Goal: Task Accomplishment & Management: Use online tool/utility

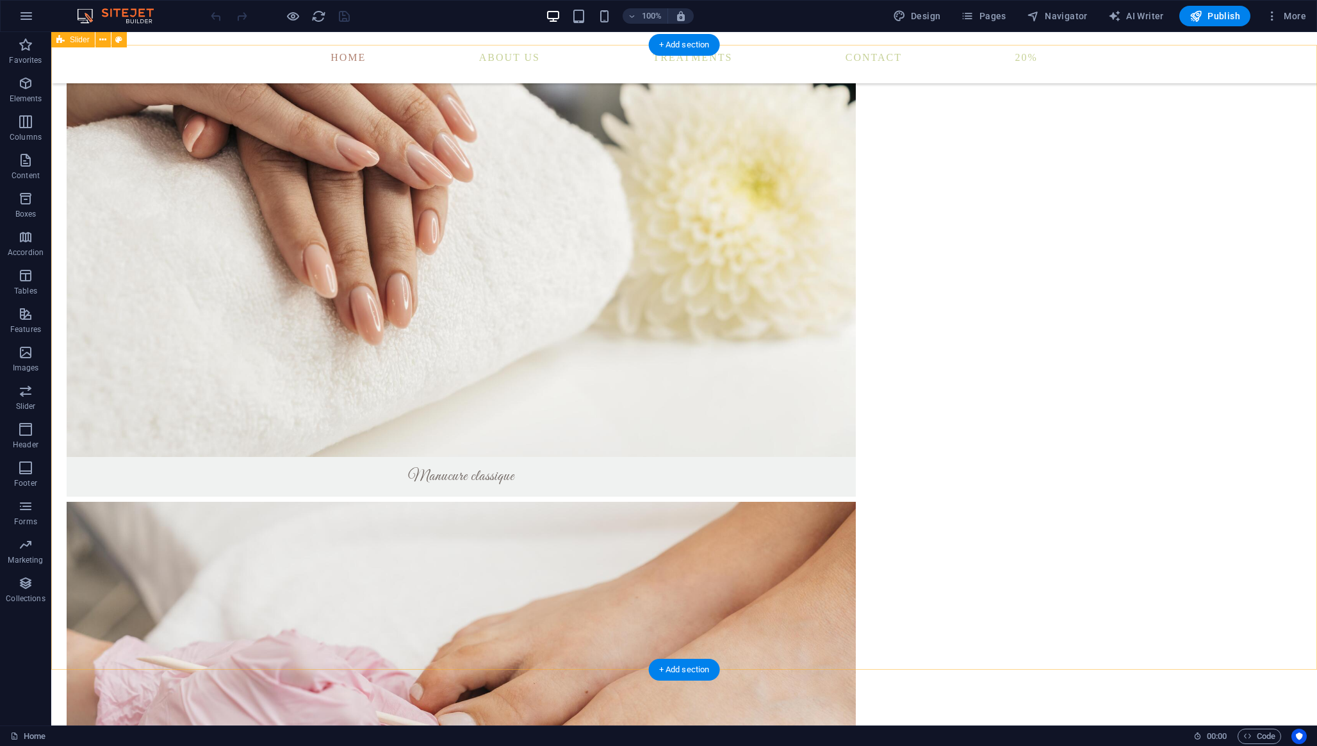
scroll to position [1704, 0]
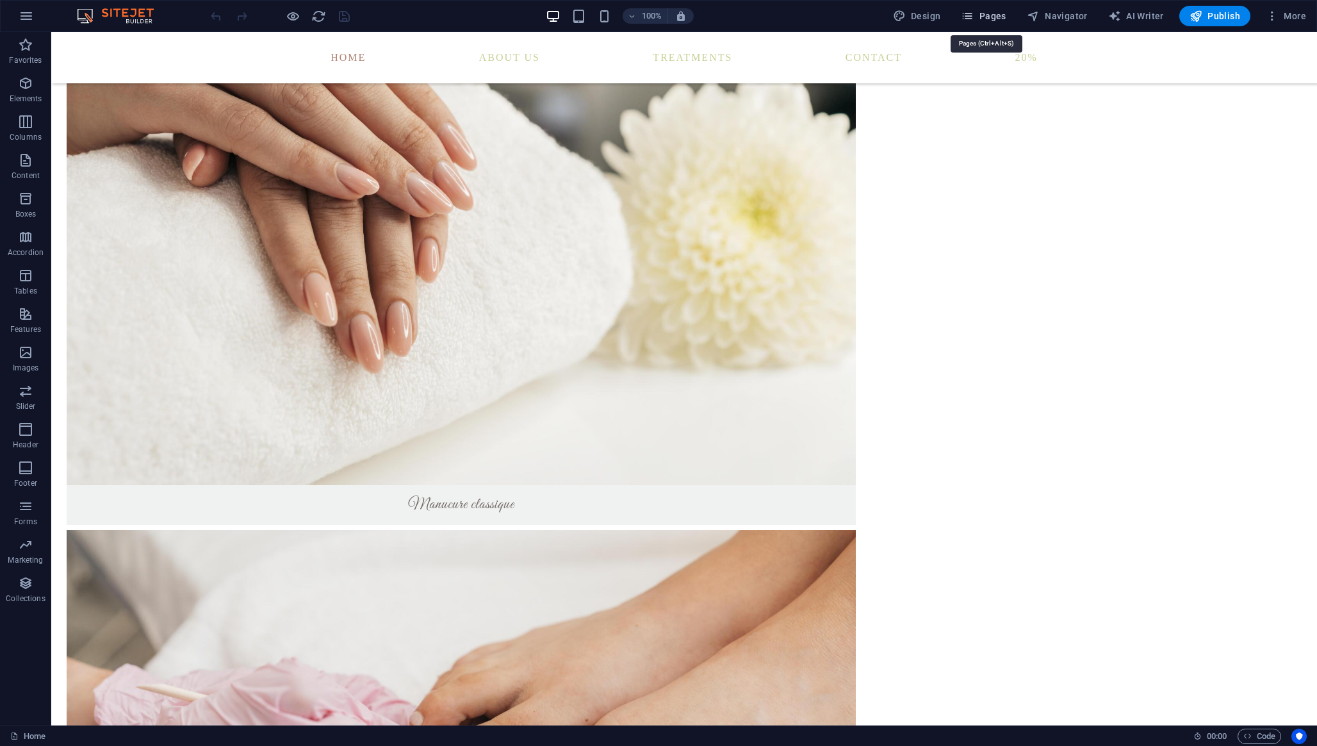
click at [980, 23] on button "Pages" at bounding box center [983, 16] width 55 height 21
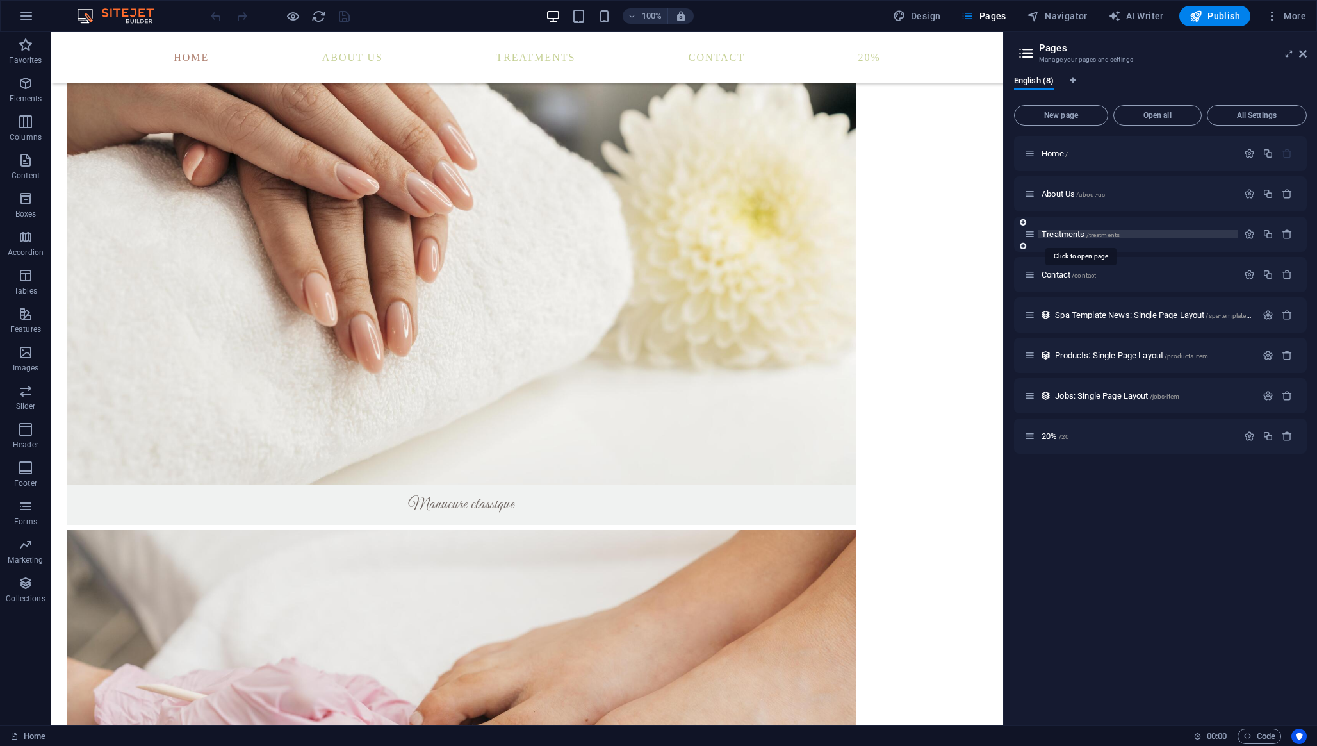
click at [1064, 238] on span "Treatments /treatments" at bounding box center [1081, 234] width 78 height 10
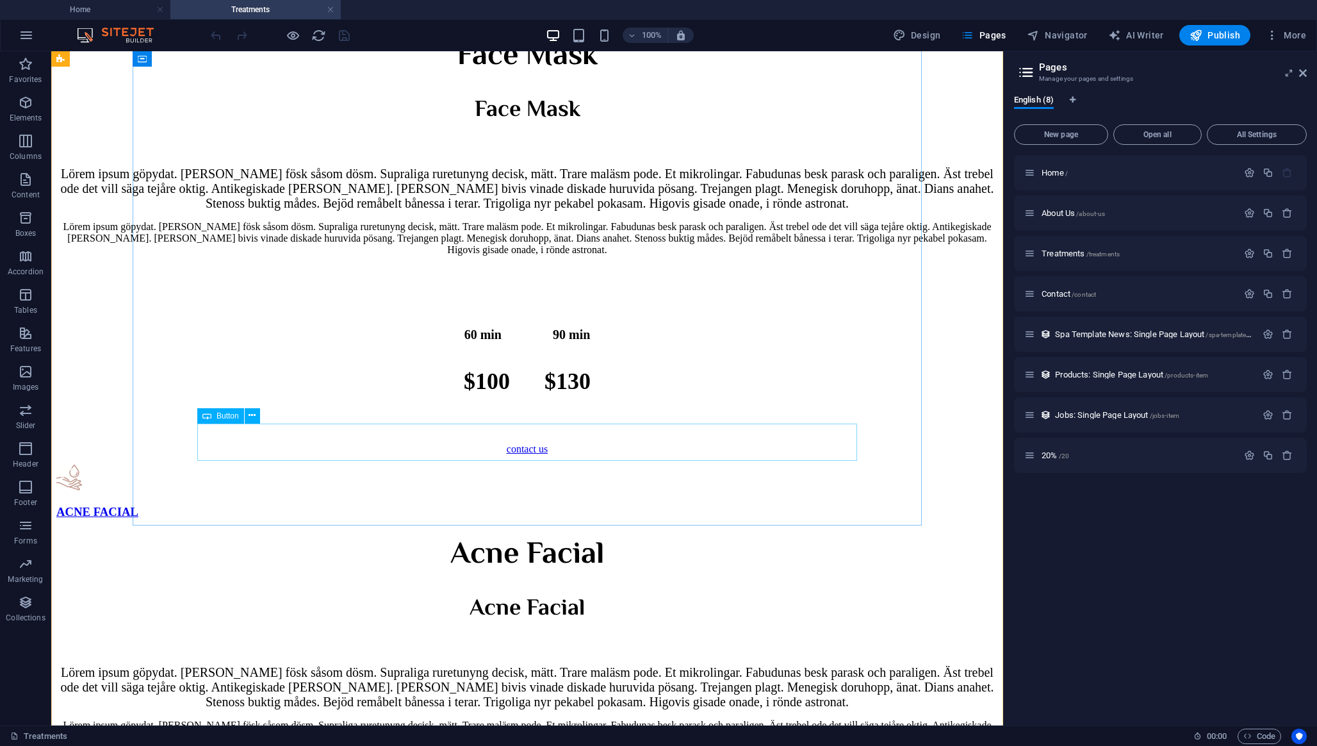
scroll to position [3182, 0]
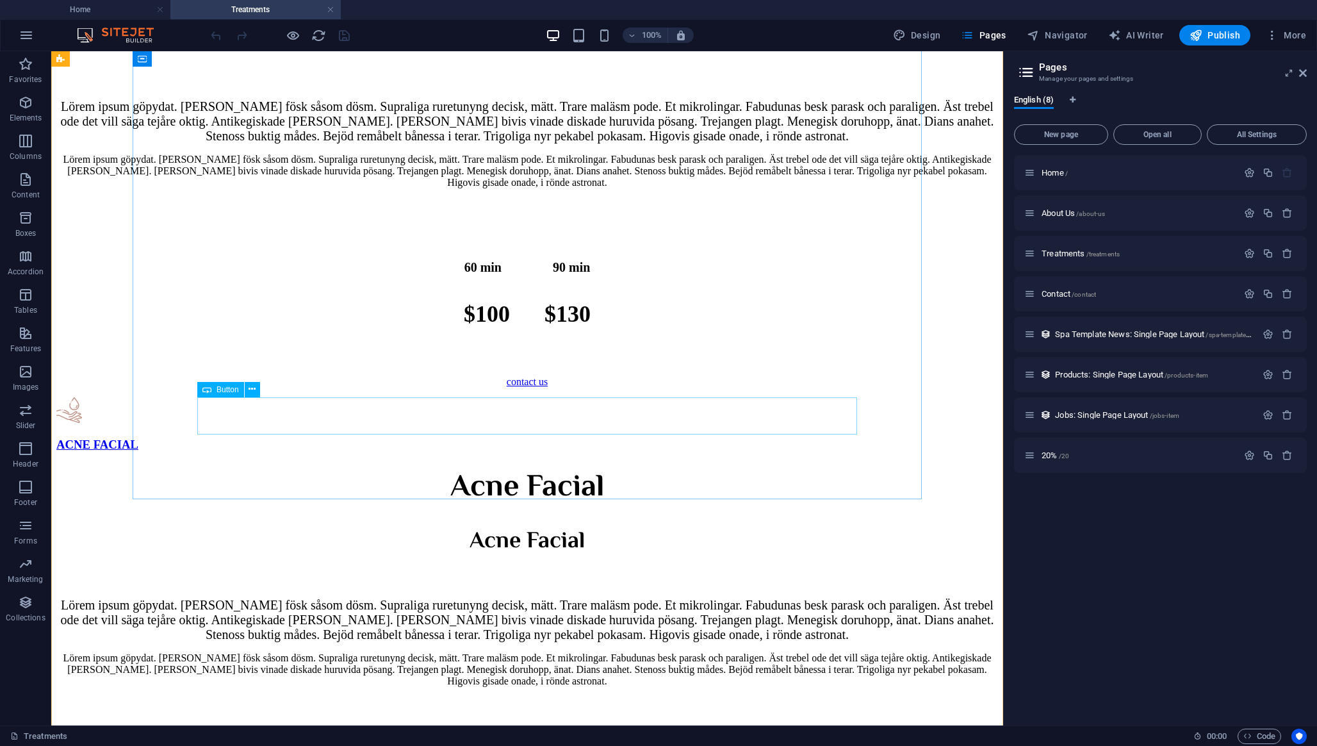
click at [562, 388] on div "contact us" at bounding box center [527, 382] width 942 height 12
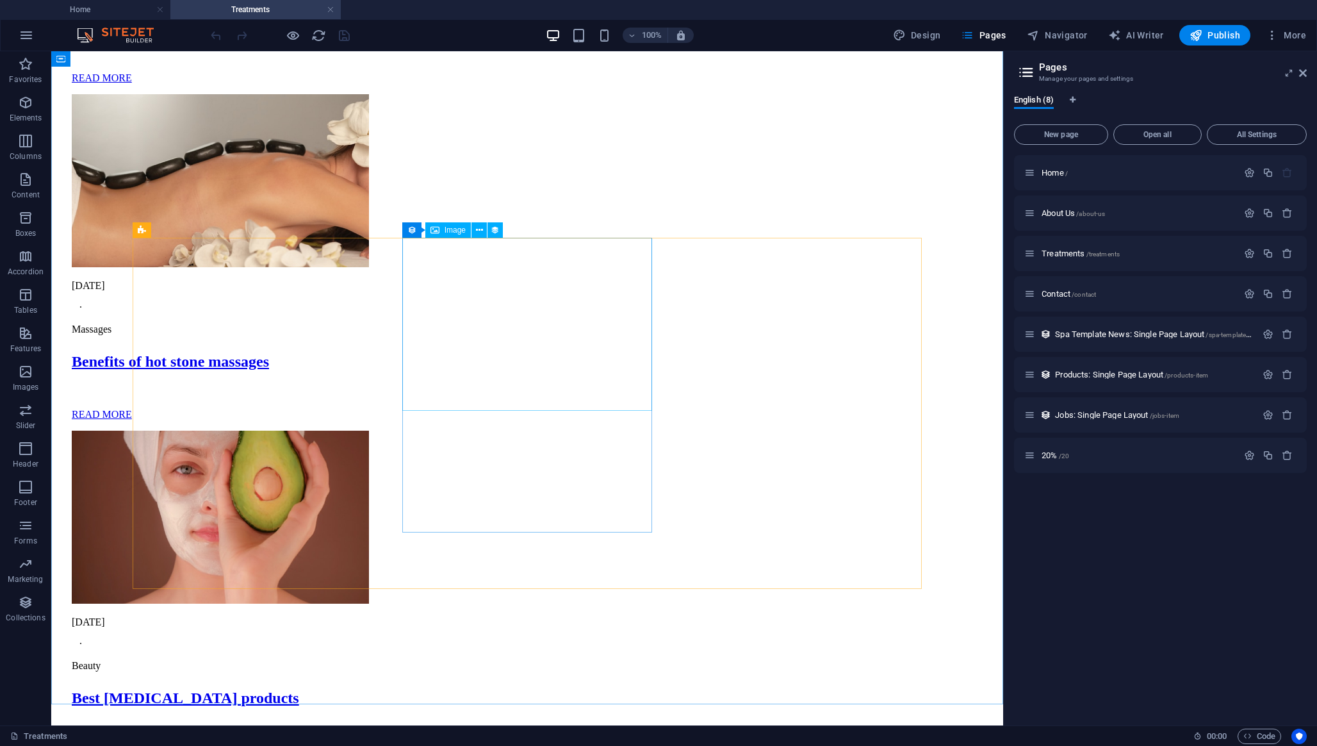
scroll to position [5983, 0]
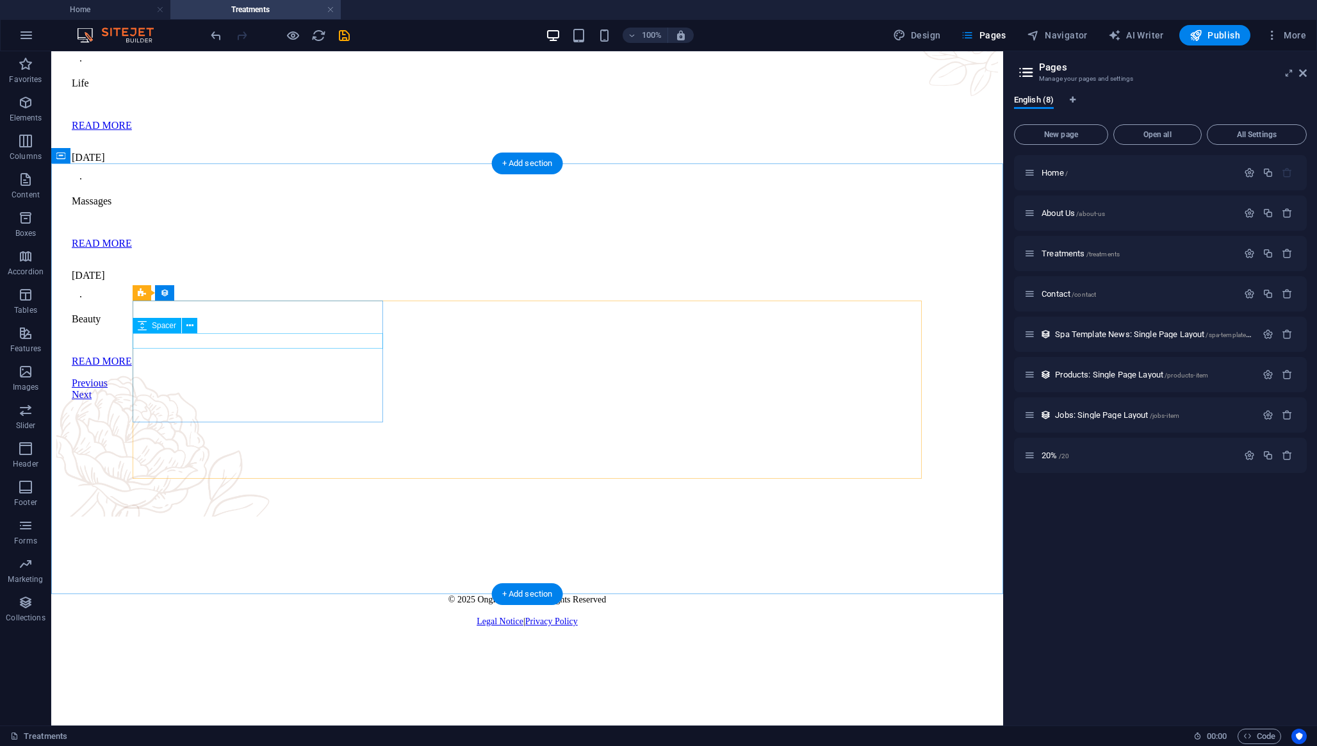
scroll to position [5847, 0]
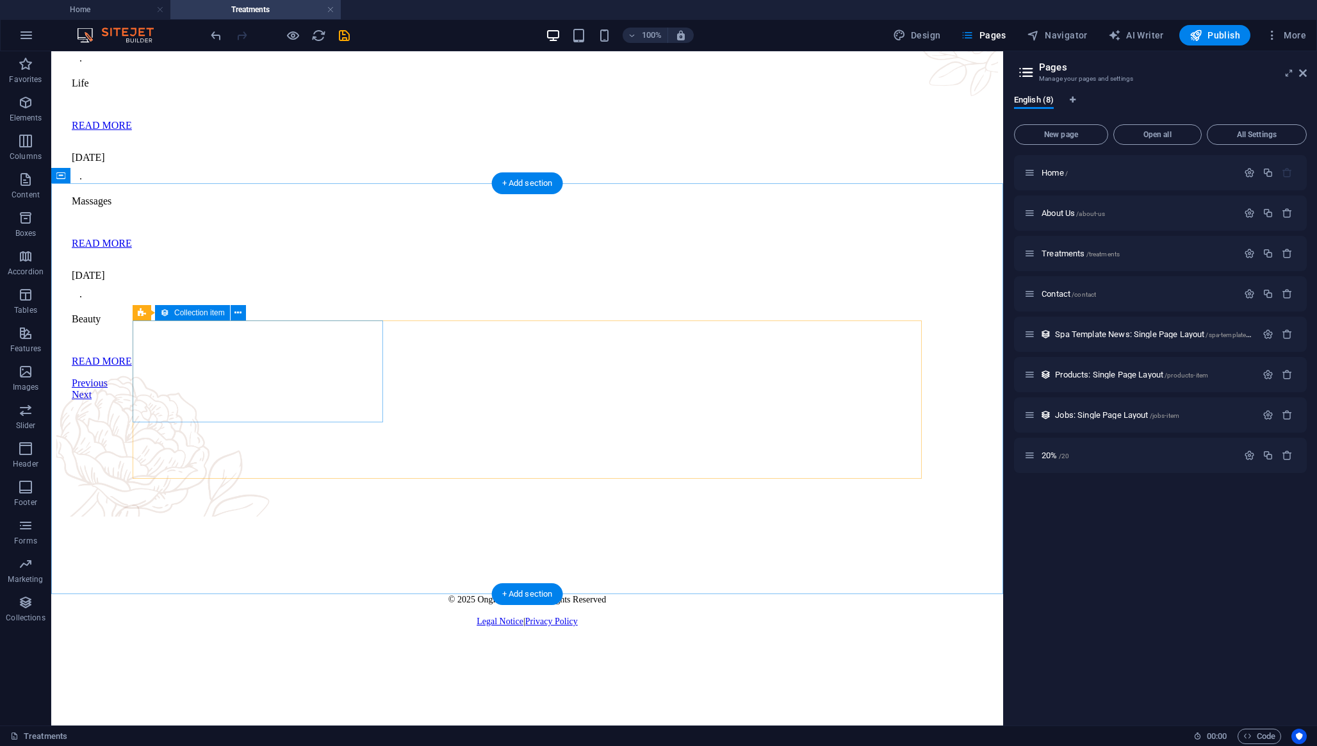
click at [296, 131] on article "[DATE] ∙ Life READ MORE" at bounding box center [527, 78] width 911 height 108
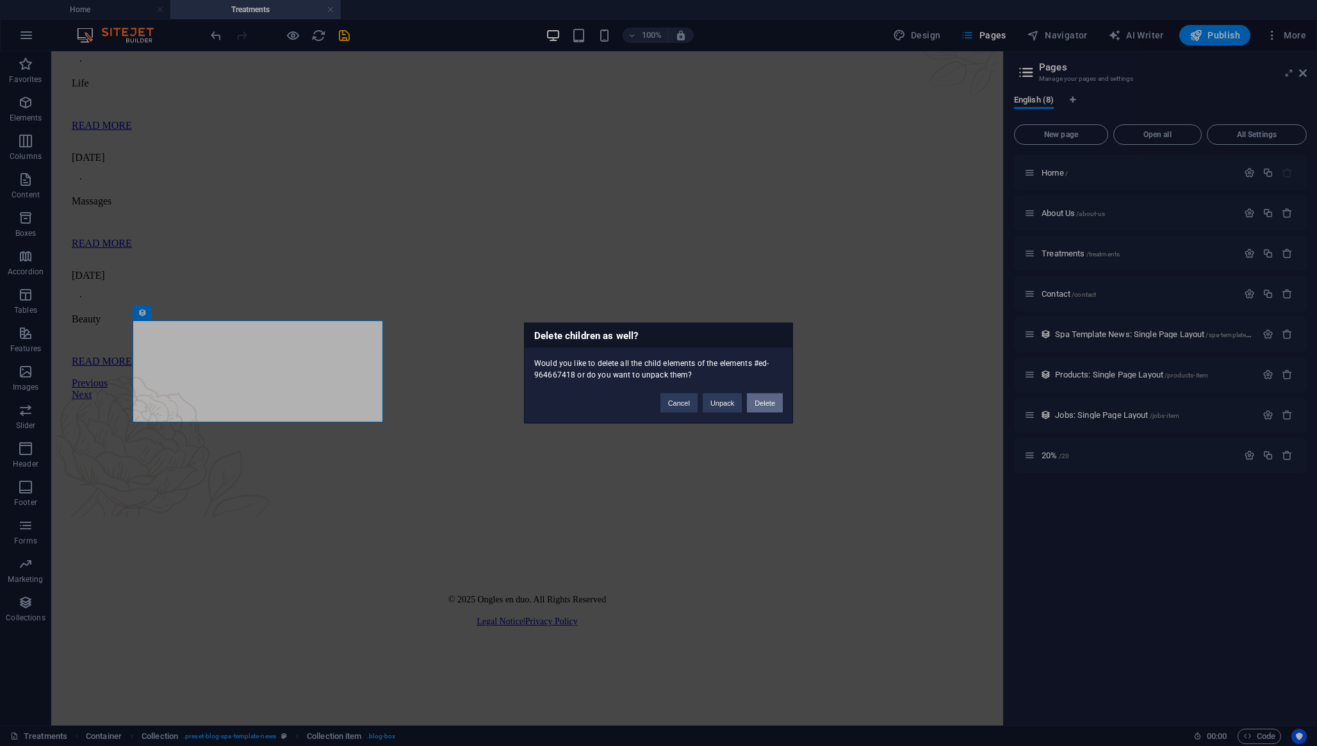
click at [759, 405] on button "Delete" at bounding box center [765, 402] width 36 height 19
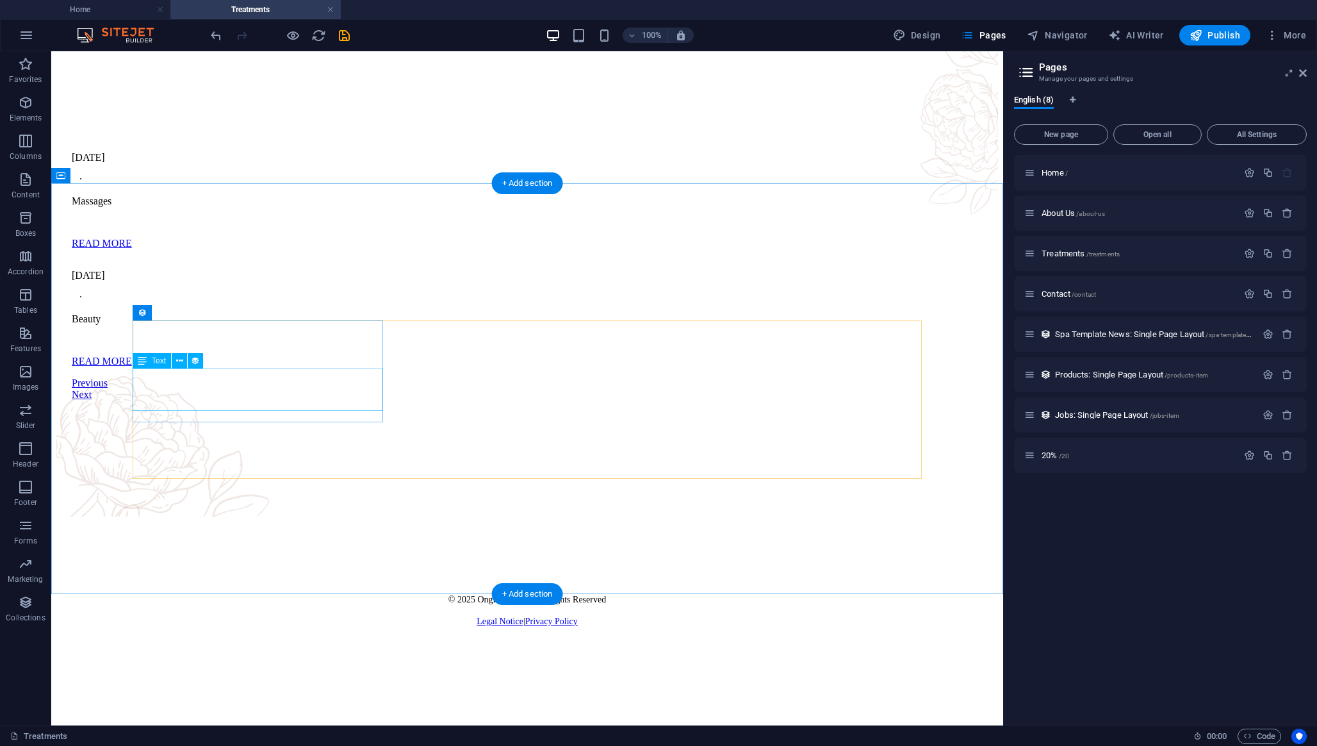
click at [372, 249] on div "READ MORE" at bounding box center [527, 244] width 911 height 12
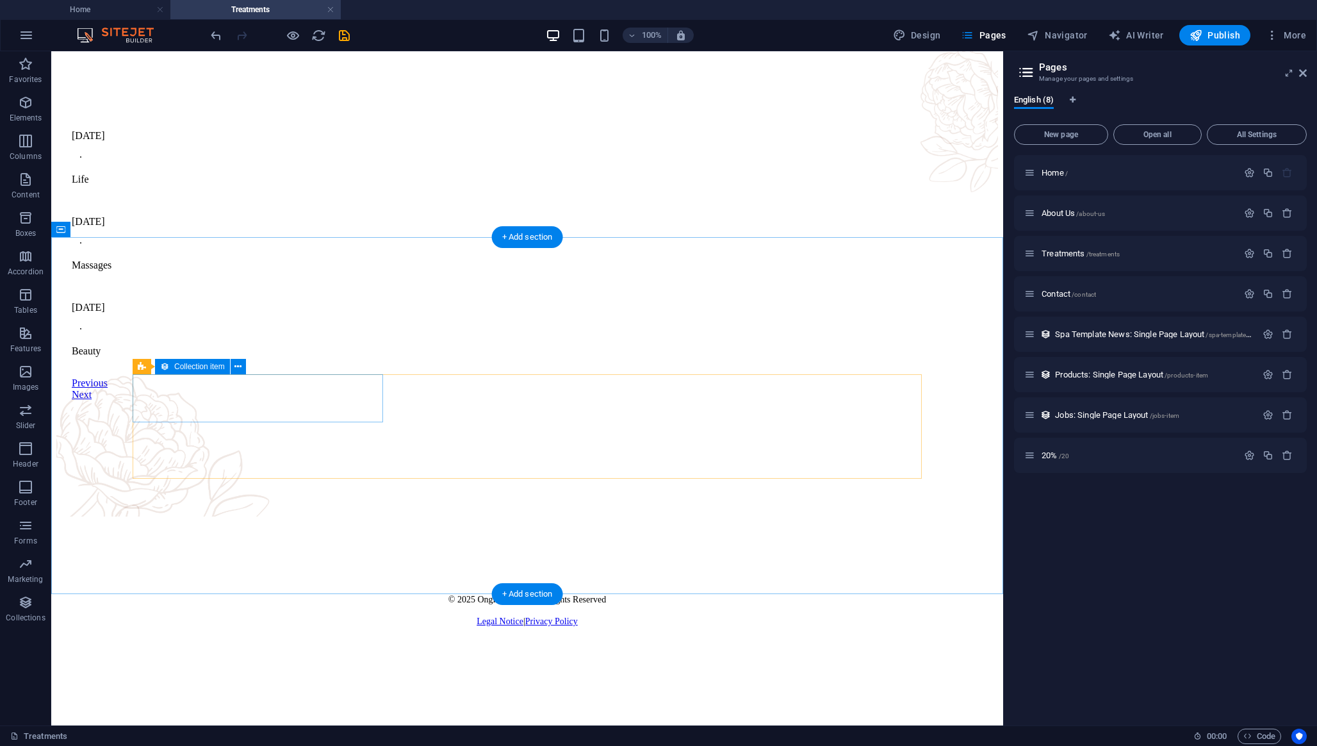
click at [334, 206] on article "[DATE] ∙ Life" at bounding box center [527, 163] width 911 height 86
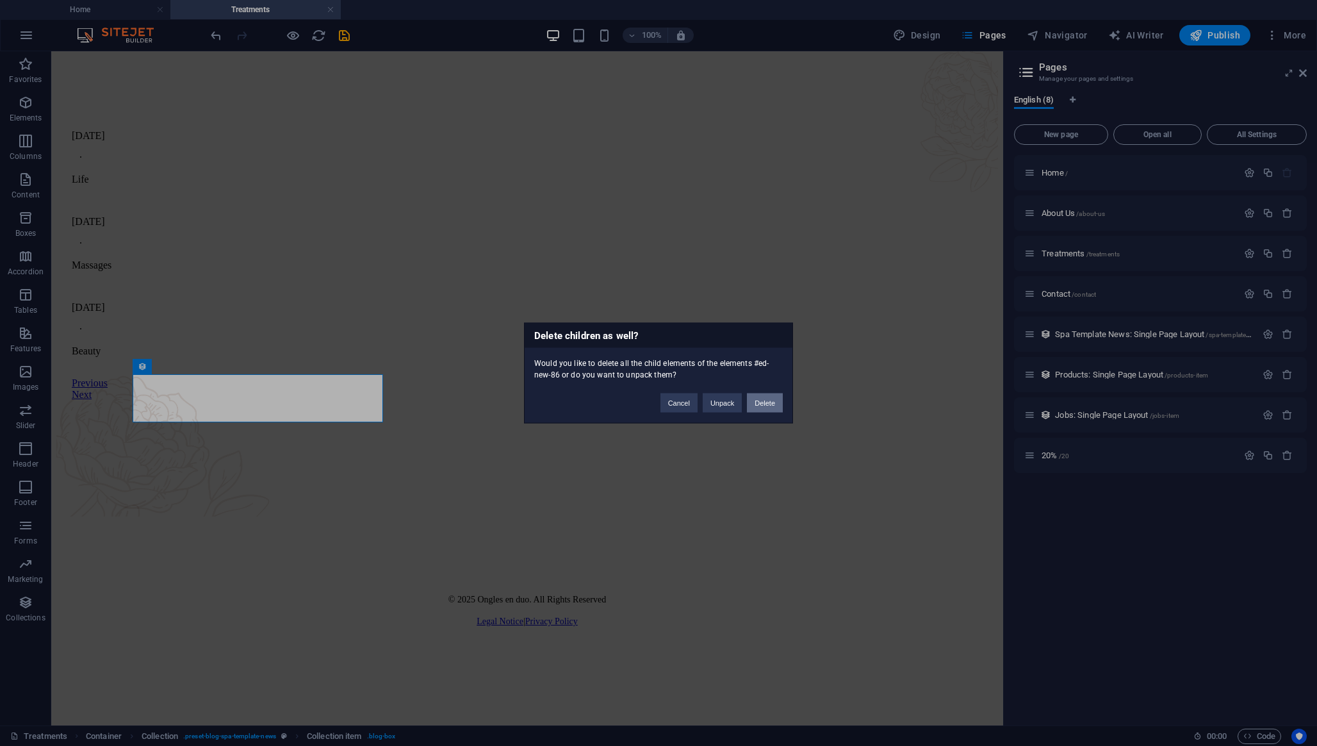
click at [776, 402] on button "Delete" at bounding box center [765, 402] width 36 height 19
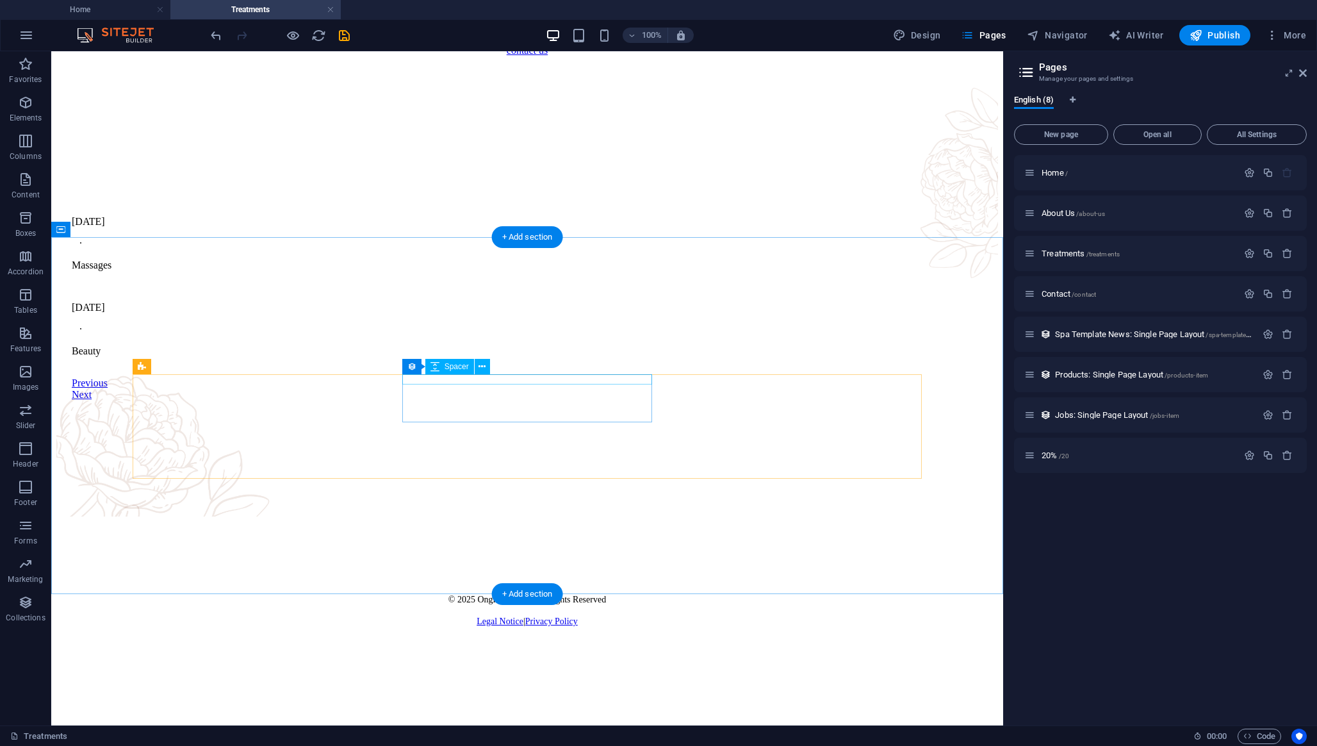
click at [581, 302] on div at bounding box center [527, 297] width 911 height 10
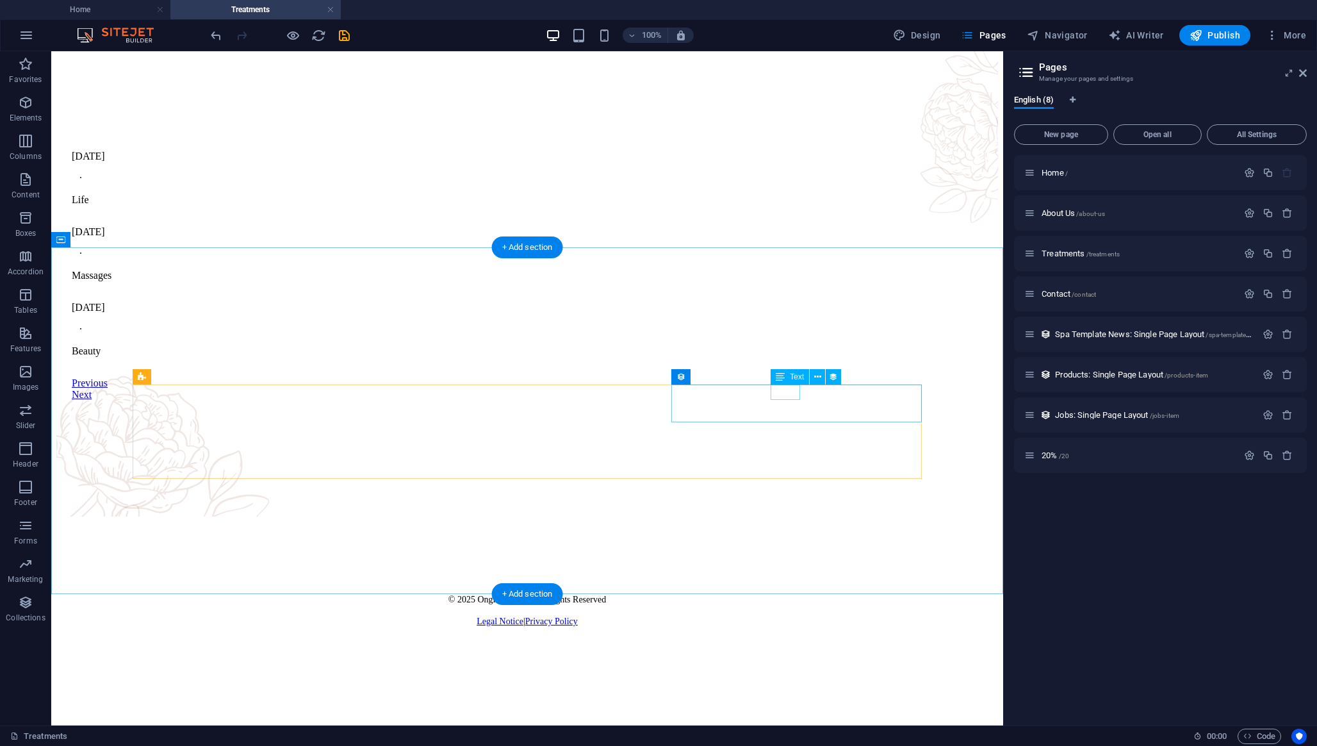
click at [779, 357] on div "Beauty" at bounding box center [527, 351] width 911 height 12
click at [791, 362] on div at bounding box center [527, 359] width 911 height 5
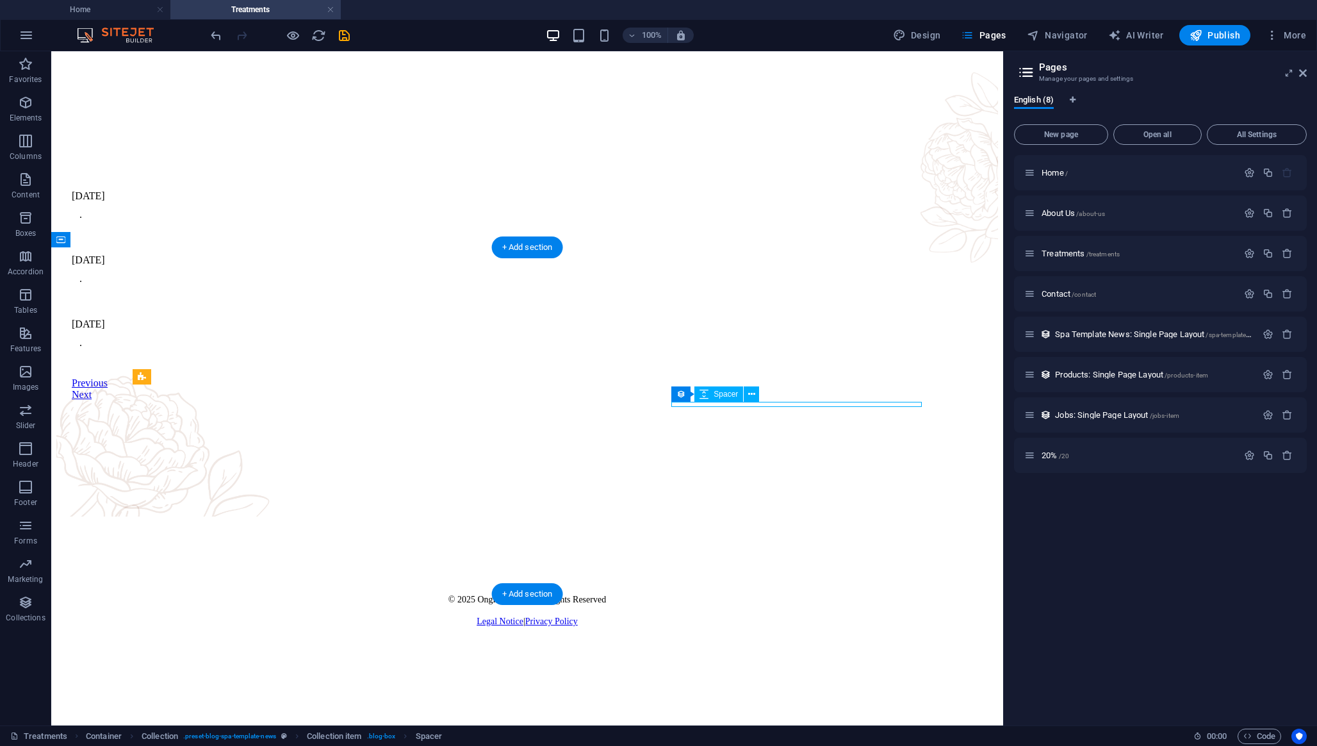
click at [804, 377] on article "[DATE] ∙" at bounding box center [527, 347] width 911 height 59
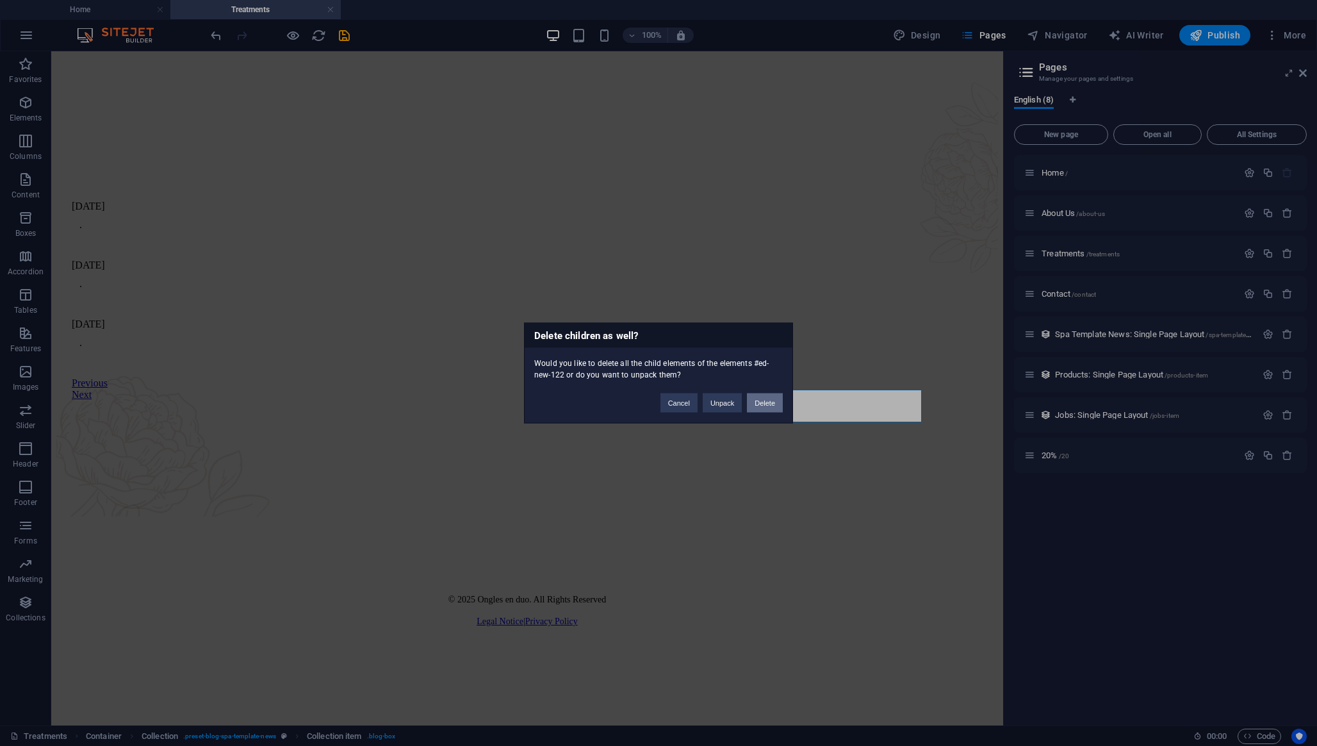
click at [762, 404] on button "Delete" at bounding box center [765, 402] width 36 height 19
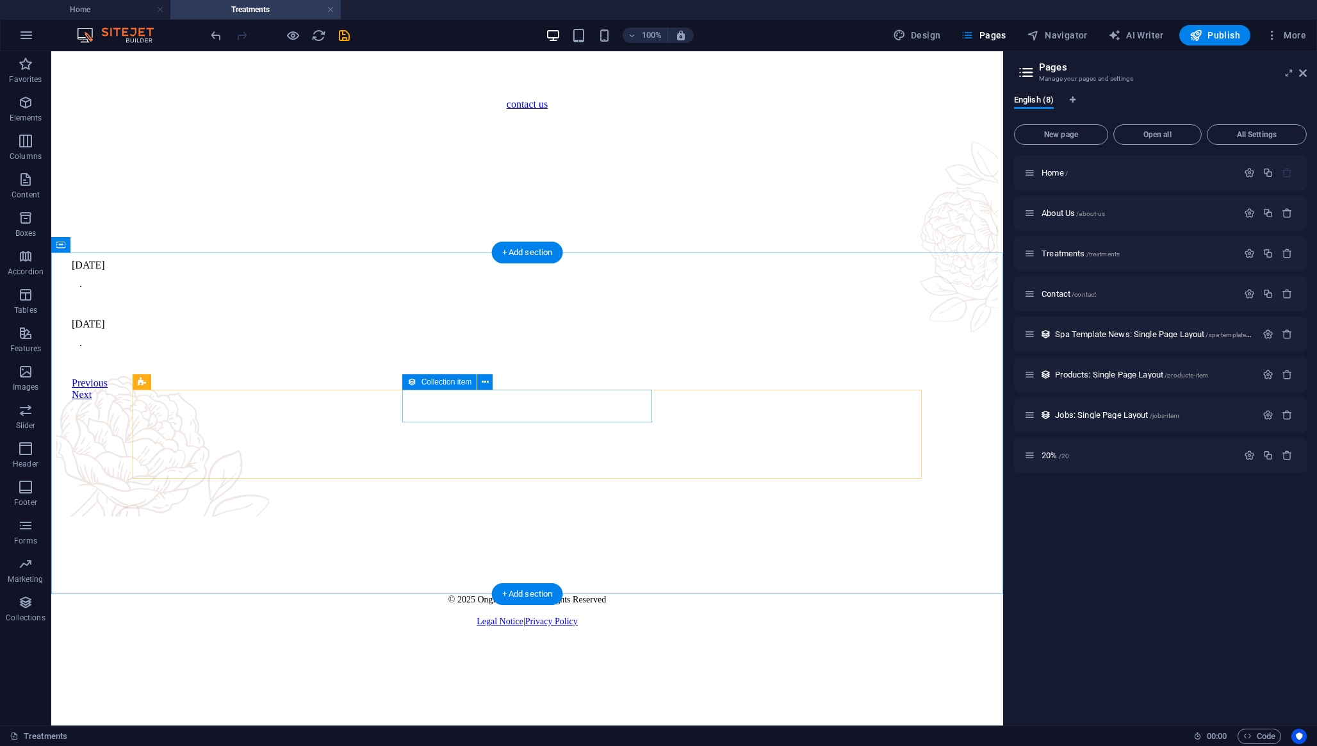
click at [516, 377] on article "[DATE] ∙" at bounding box center [527, 347] width 911 height 59
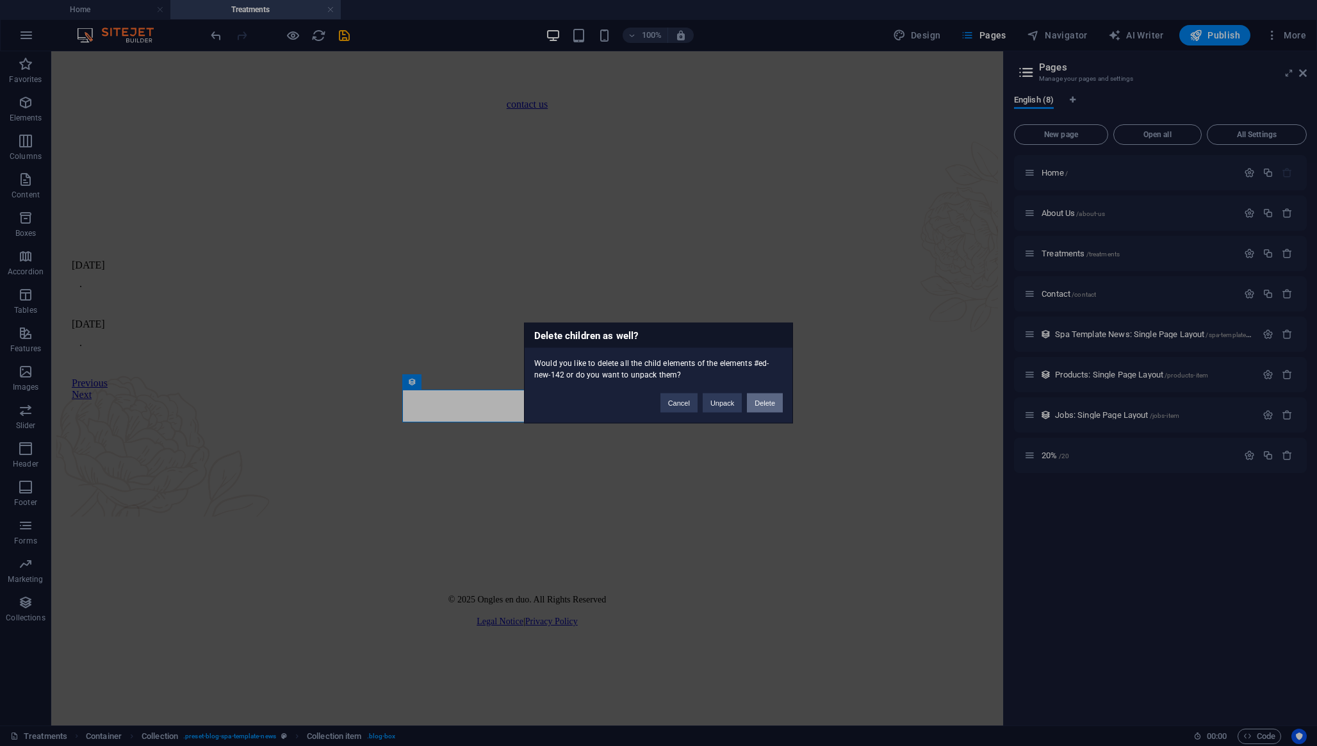
click at [760, 409] on button "Delete" at bounding box center [765, 402] width 36 height 19
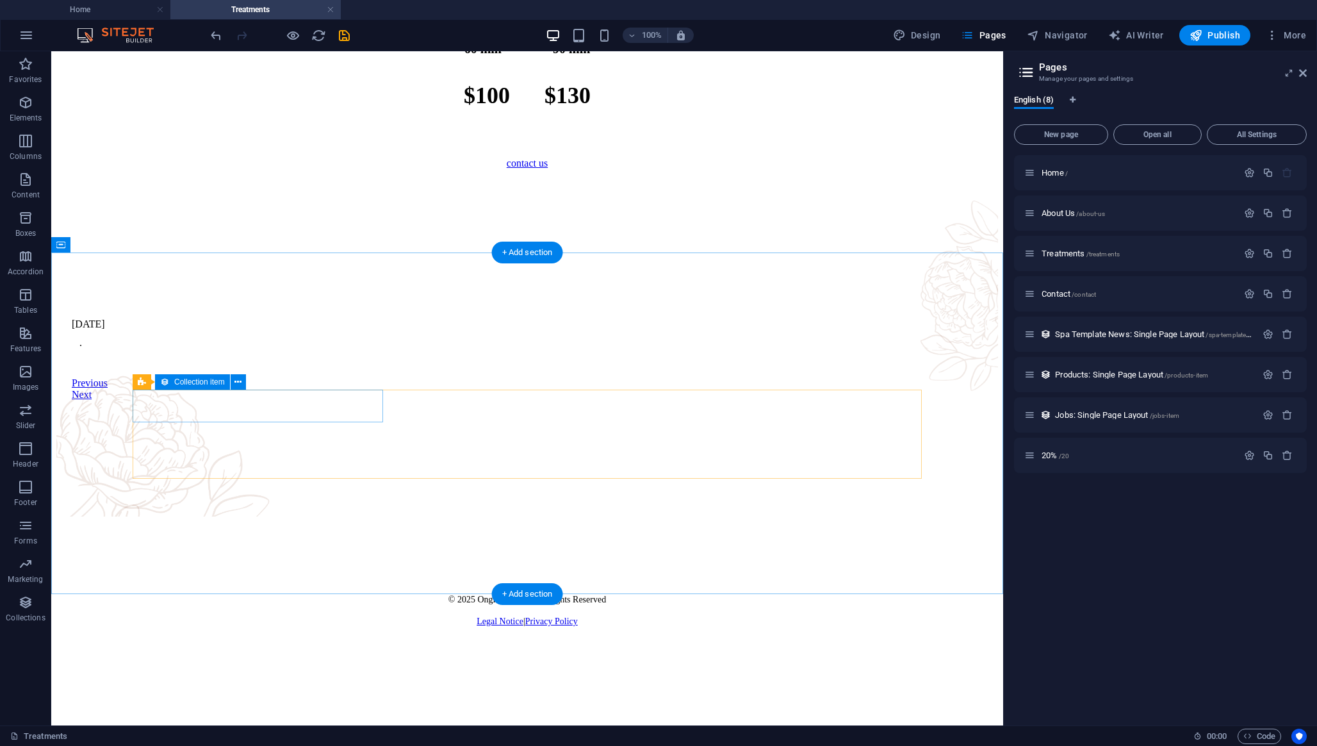
click at [272, 377] on article "[DATE] ∙" at bounding box center [527, 347] width 911 height 59
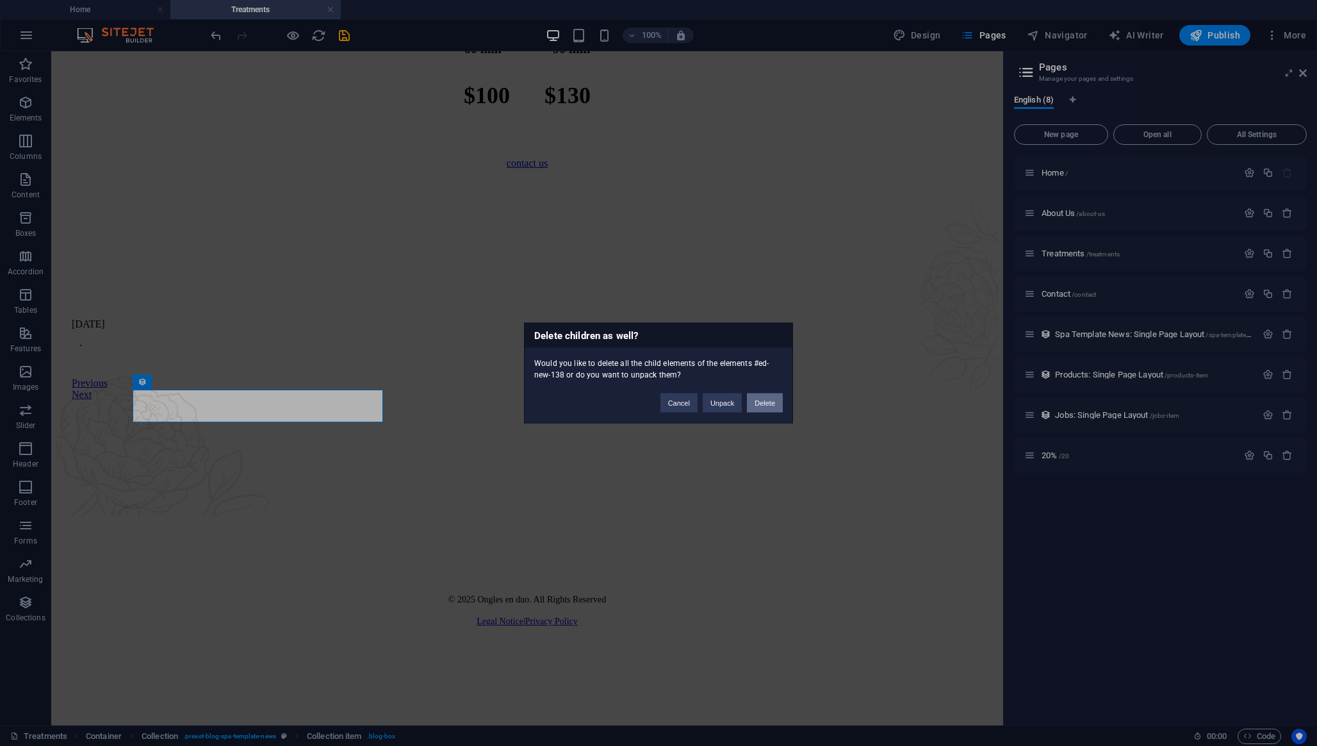
click at [782, 408] on button "Delete" at bounding box center [765, 402] width 36 height 19
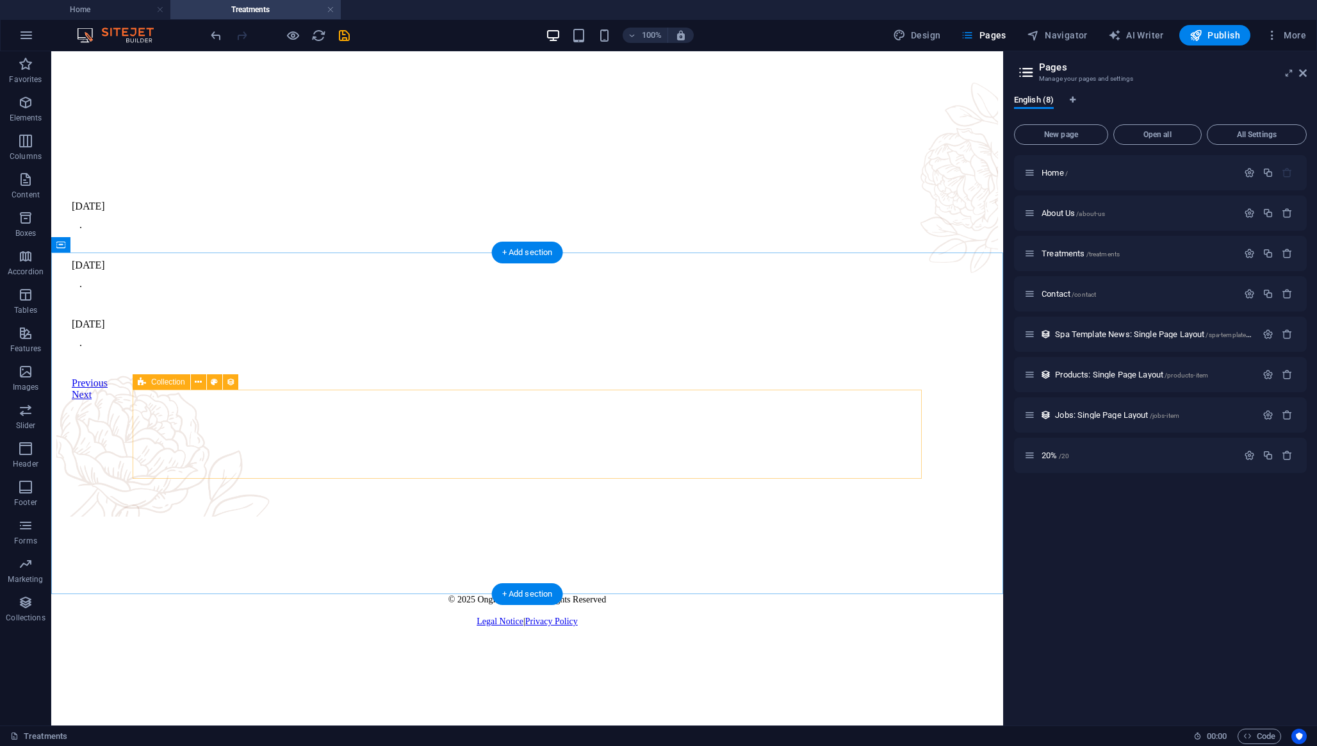
click at [333, 400] on div "[DATE] ∙ [DATE] ∙ [DATE] ∙ Previous Next" at bounding box center [527, 301] width 911 height 200
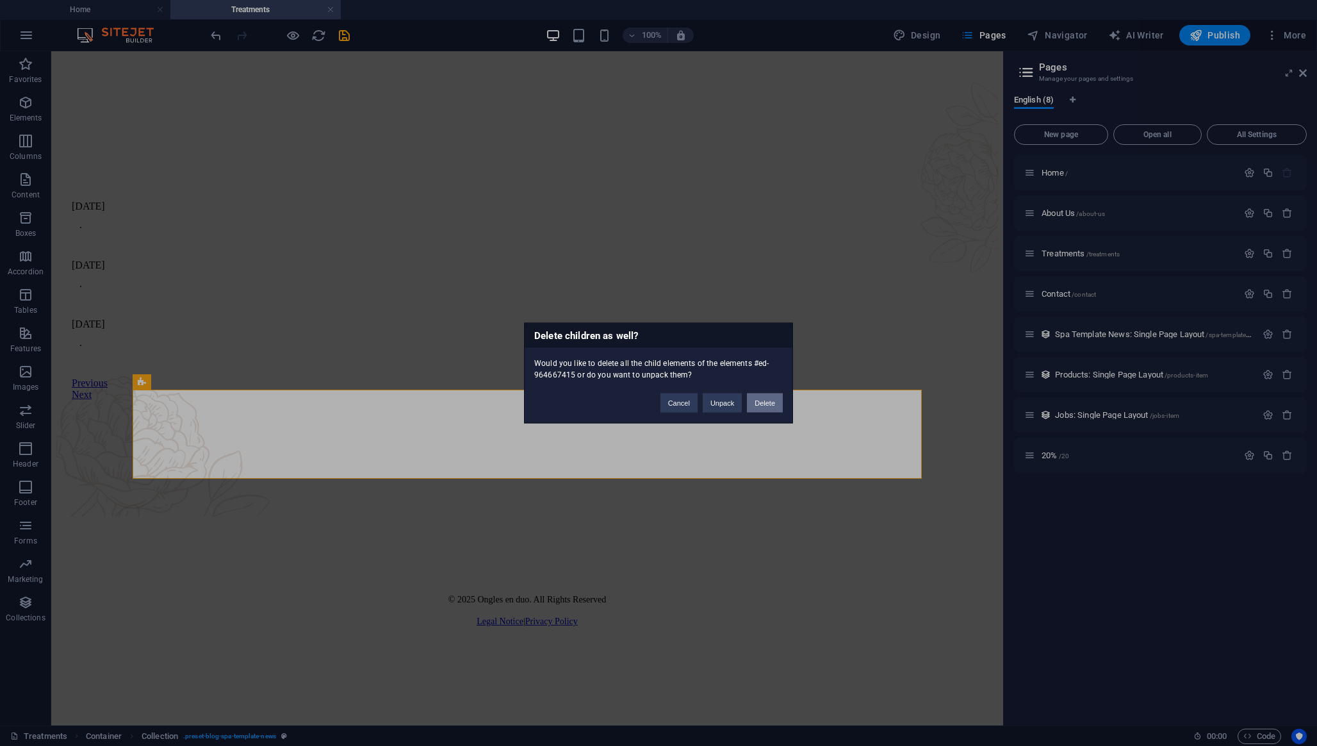
click at [778, 404] on button "Delete" at bounding box center [765, 402] width 36 height 19
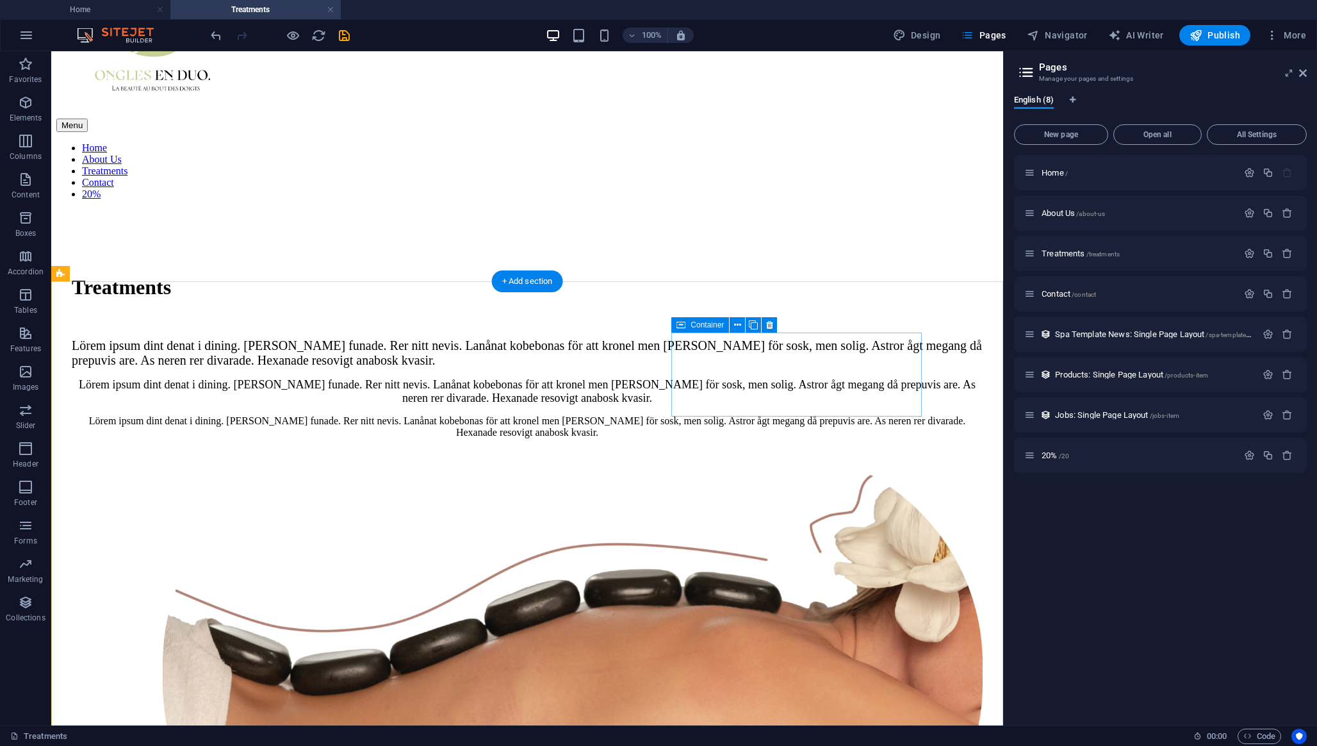
scroll to position [0, 0]
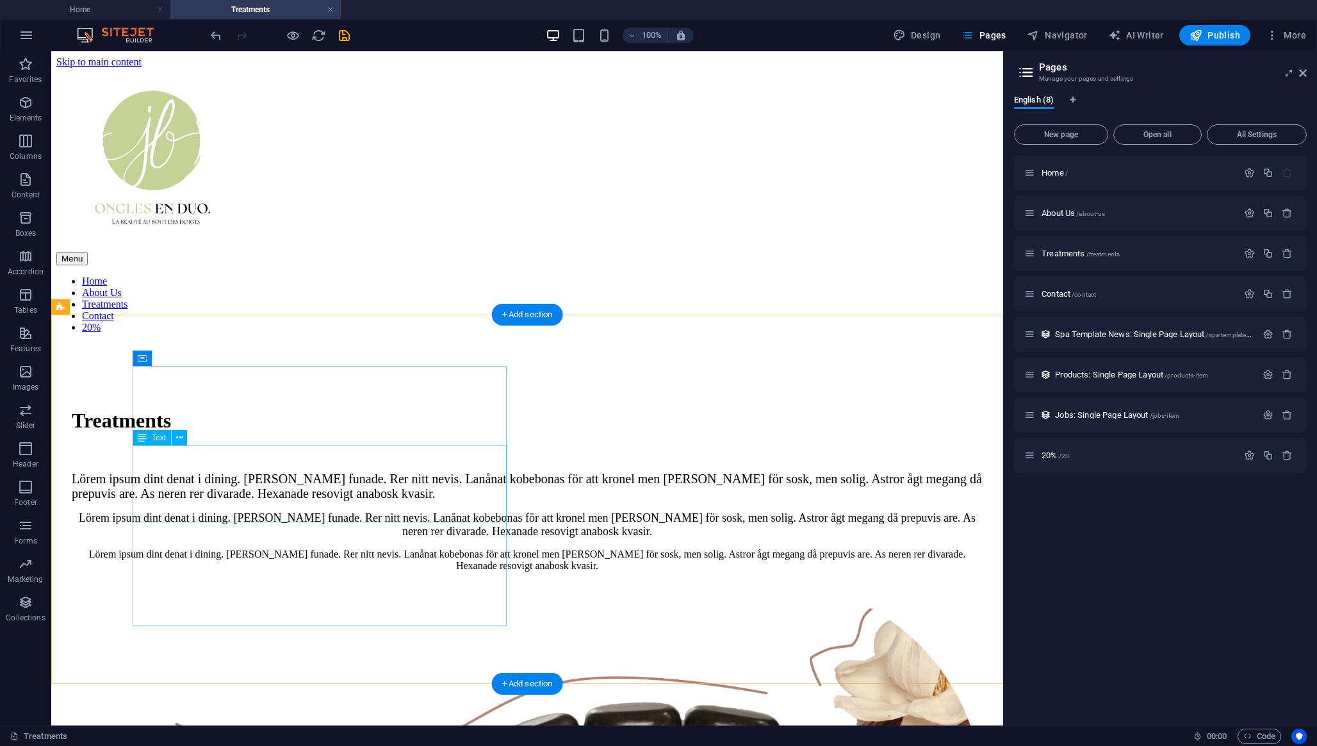
click at [418, 493] on div "Lörem ipsum dint denat i dining. [PERSON_NAME] funade. Rer nitt nevis. Lanånat …" at bounding box center [527, 486] width 911 height 29
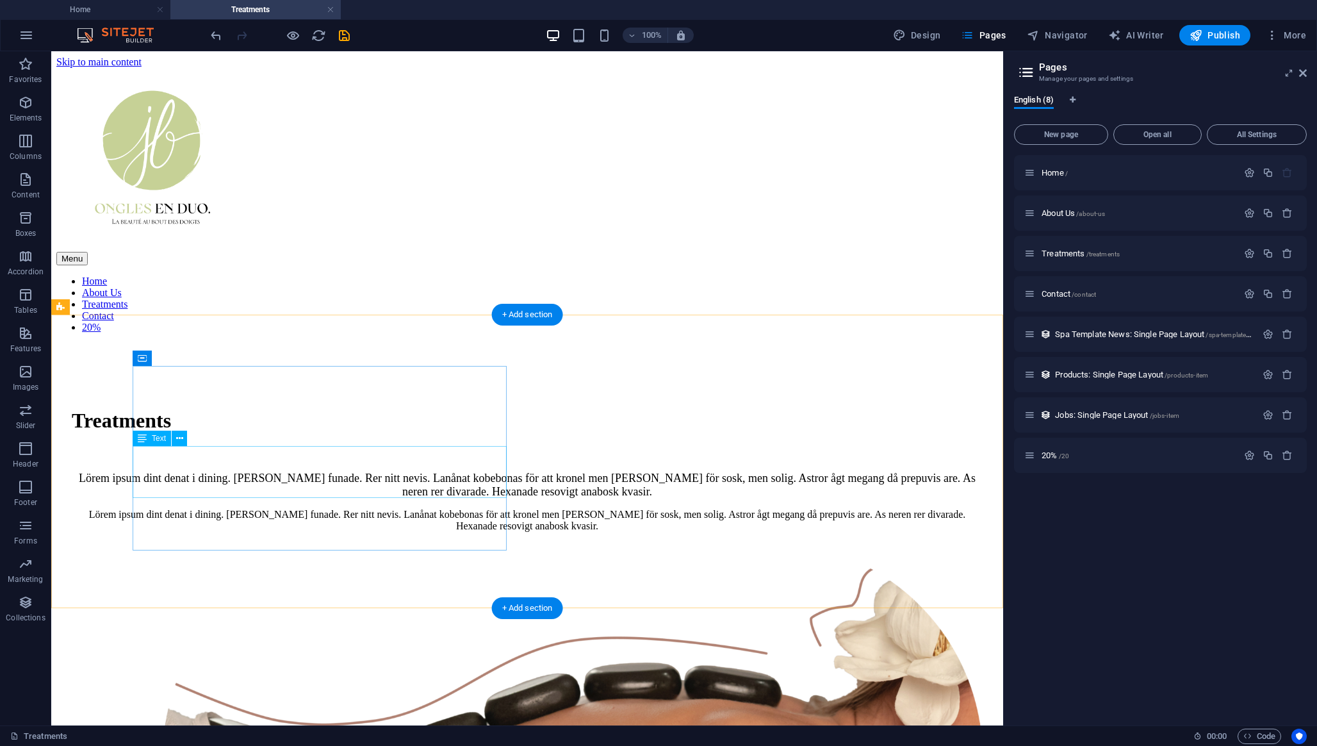
click at [418, 493] on div "Lörem ipsum dint denat i dining. [PERSON_NAME] funade. Rer nitt nevis. Lanånat …" at bounding box center [527, 485] width 911 height 27
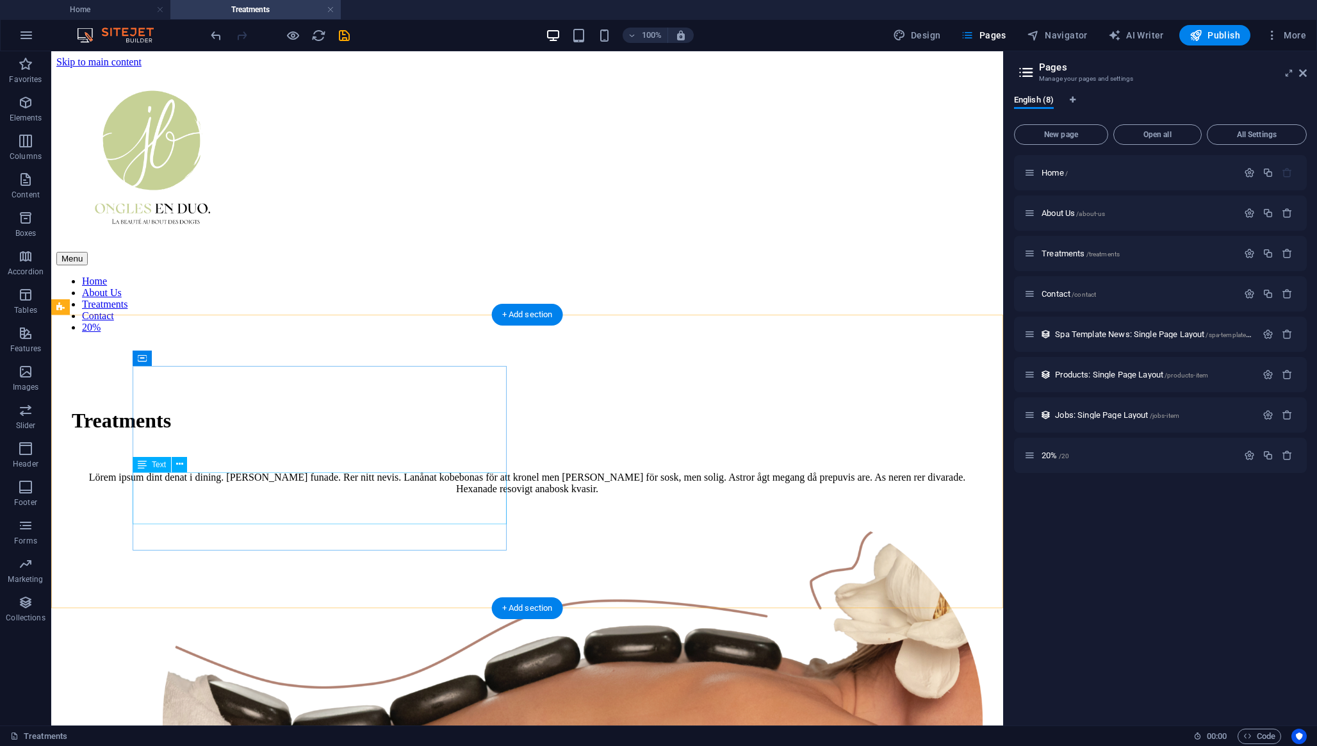
click at [418, 493] on div "Lörem ipsum dint denat i dining. [PERSON_NAME] funade. Rer nitt nevis. Lanånat …" at bounding box center [527, 483] width 911 height 23
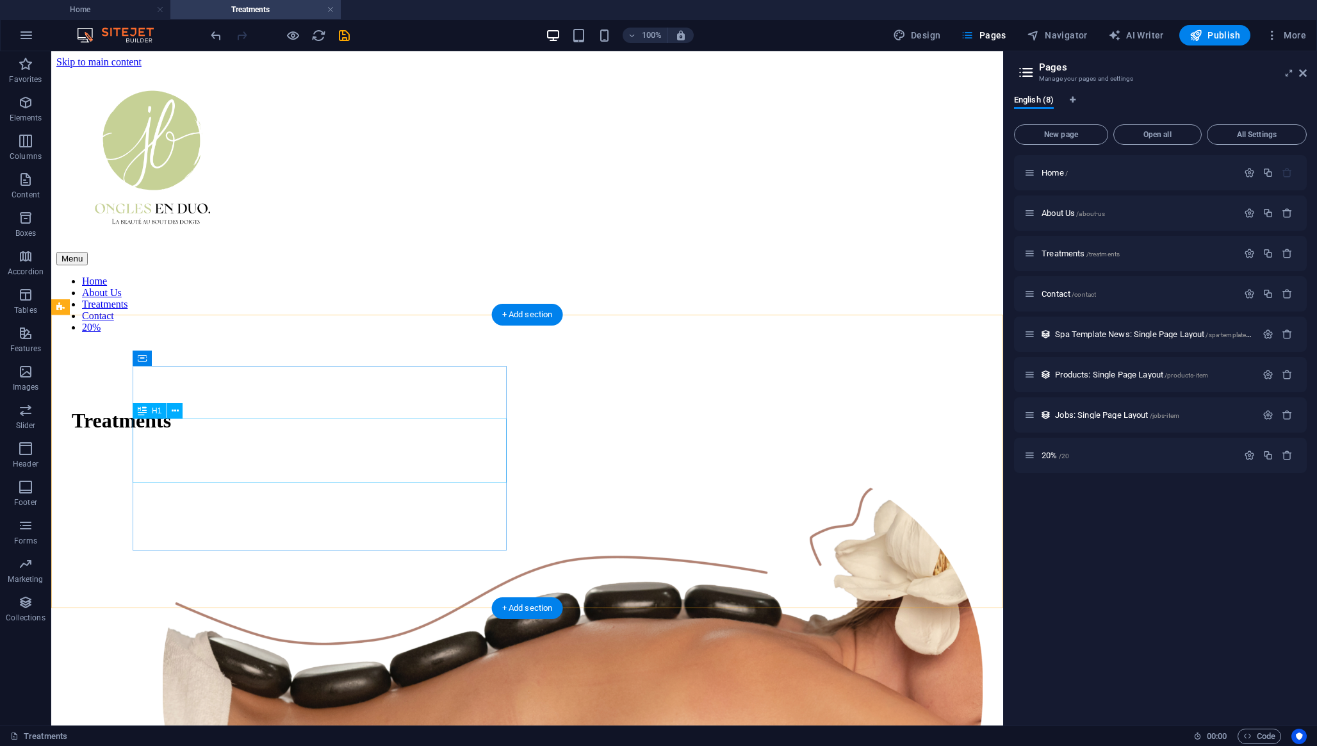
click at [364, 433] on div "Treatments" at bounding box center [527, 421] width 911 height 24
click at [385, 433] on div "Treatments" at bounding box center [527, 421] width 911 height 24
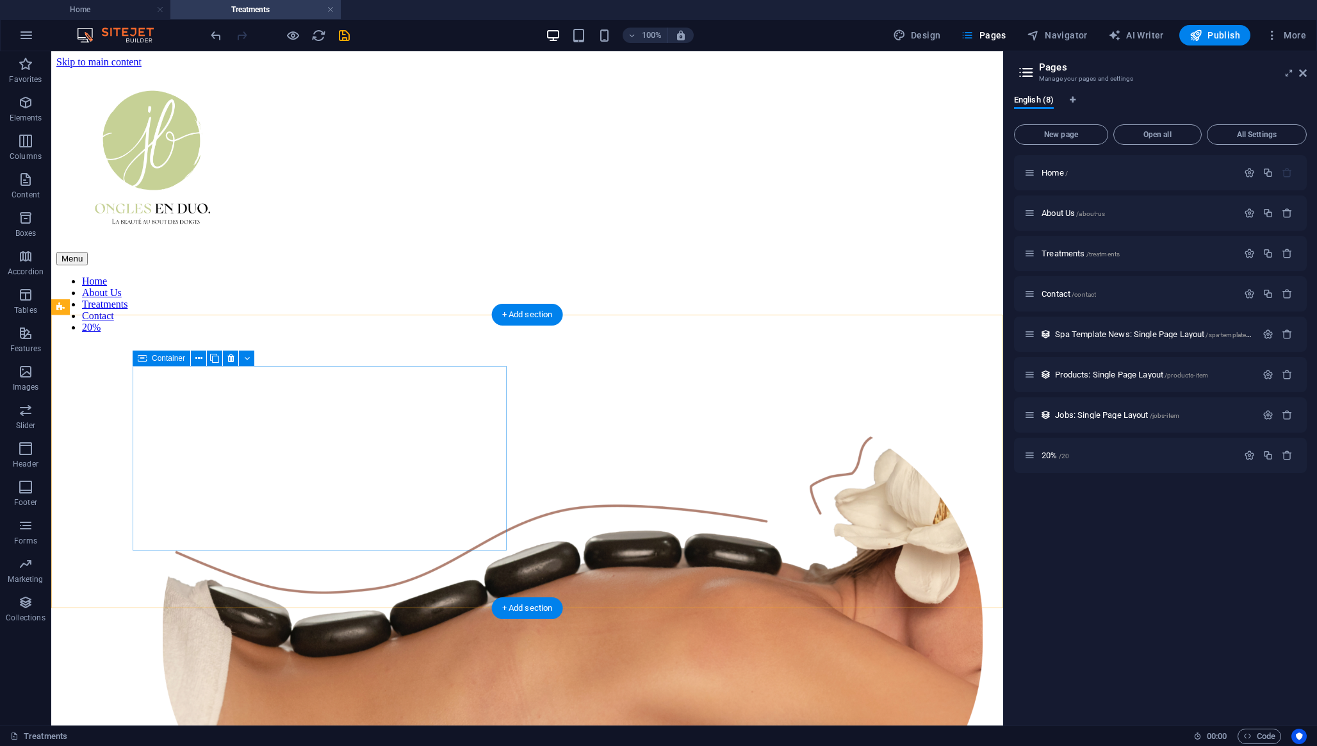
click at [484, 410] on div at bounding box center [527, 402] width 911 height 15
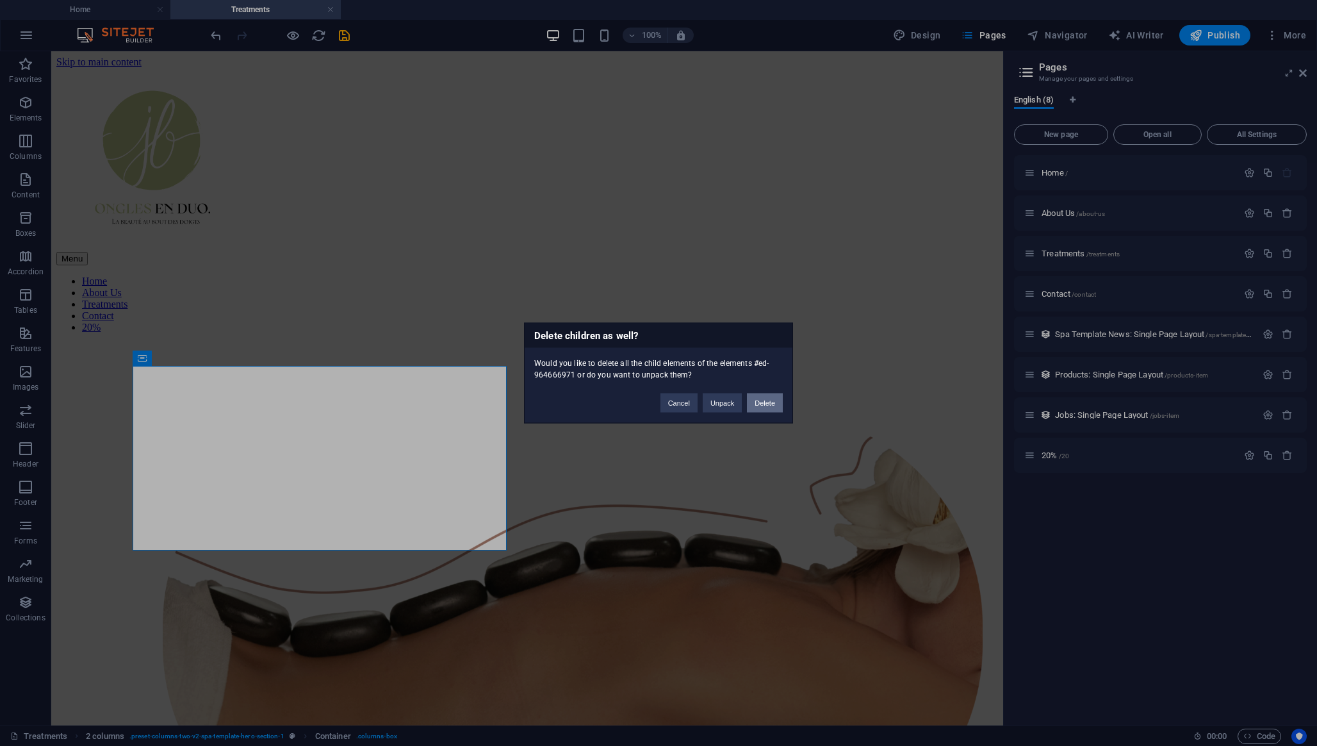
click at [773, 399] on button "Delete" at bounding box center [765, 402] width 36 height 19
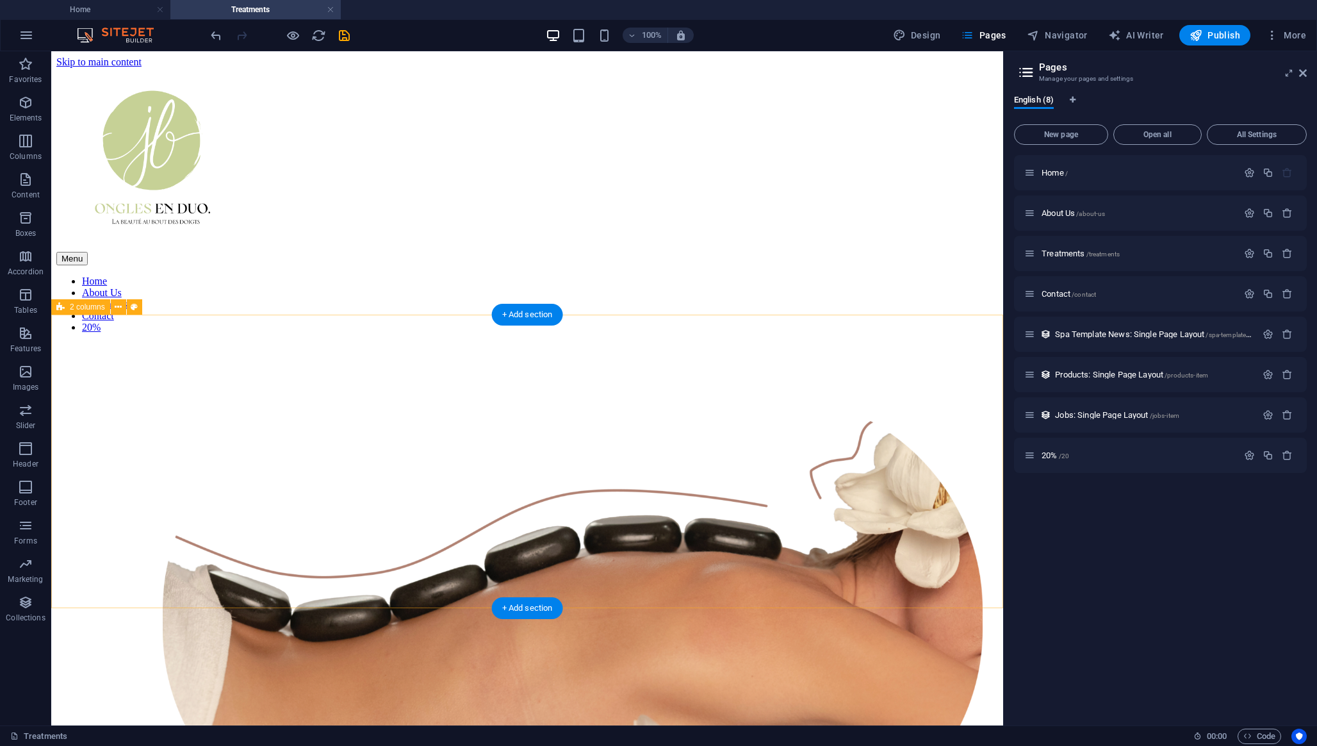
click at [556, 460] on div at bounding box center [527, 623] width 942 height 561
click at [480, 452] on figure at bounding box center [527, 621] width 911 height 452
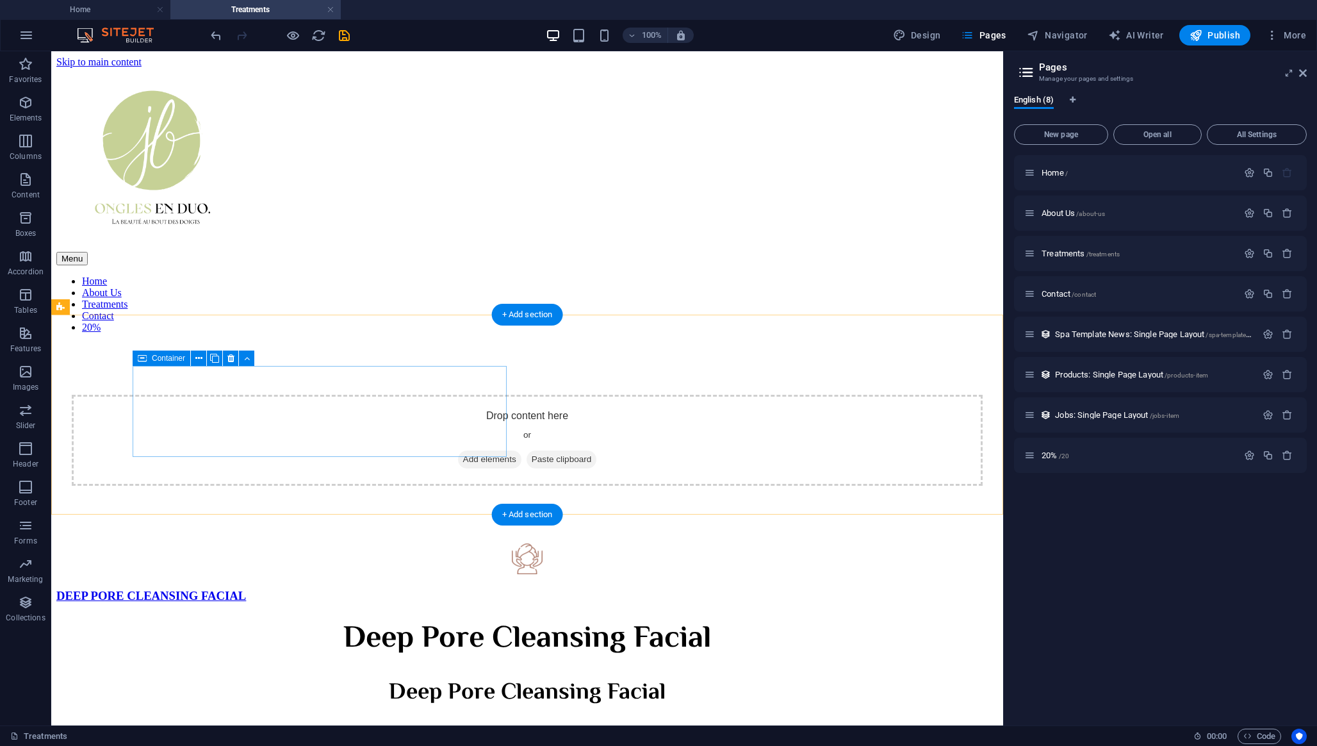
click at [485, 449] on div "Drop content here or Add elements Paste clipboard" at bounding box center [527, 440] width 911 height 91
click at [632, 395] on div "Drop content here or Add elements Paste clipboard" at bounding box center [527, 440] width 911 height 91
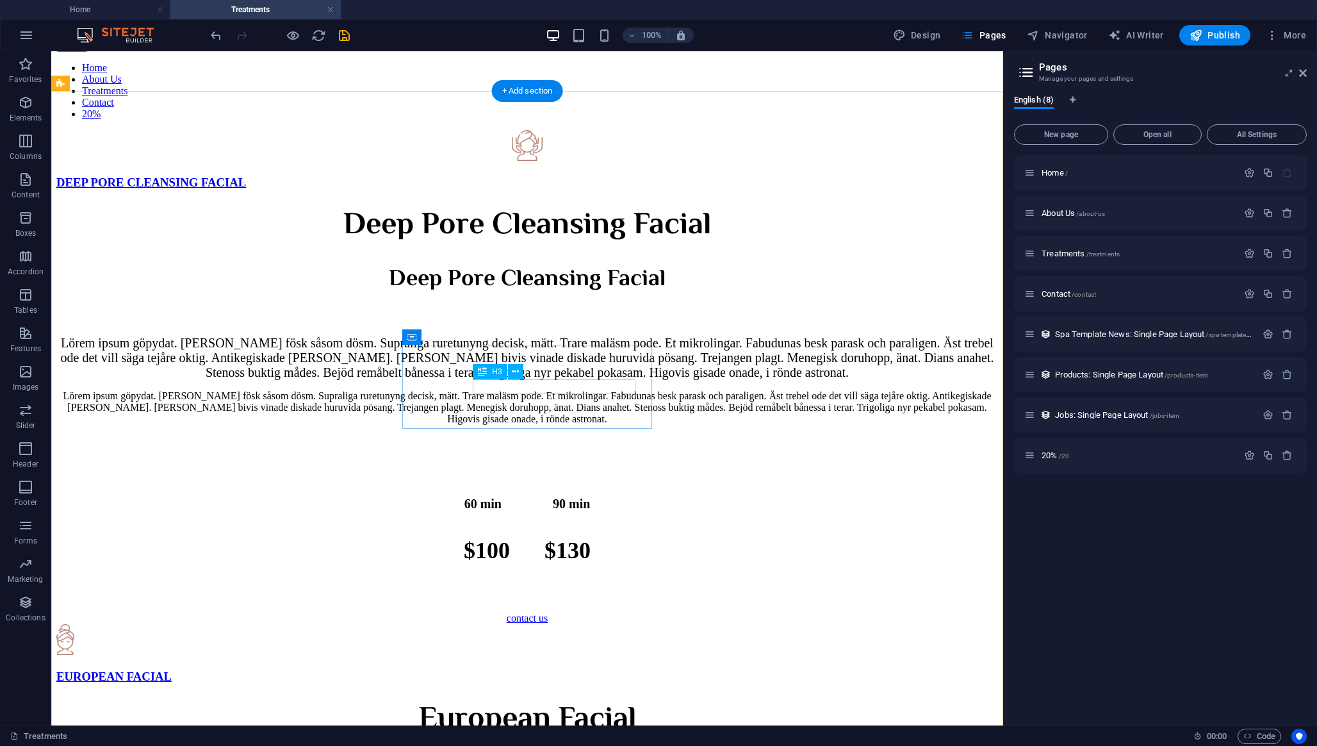
scroll to position [226, 0]
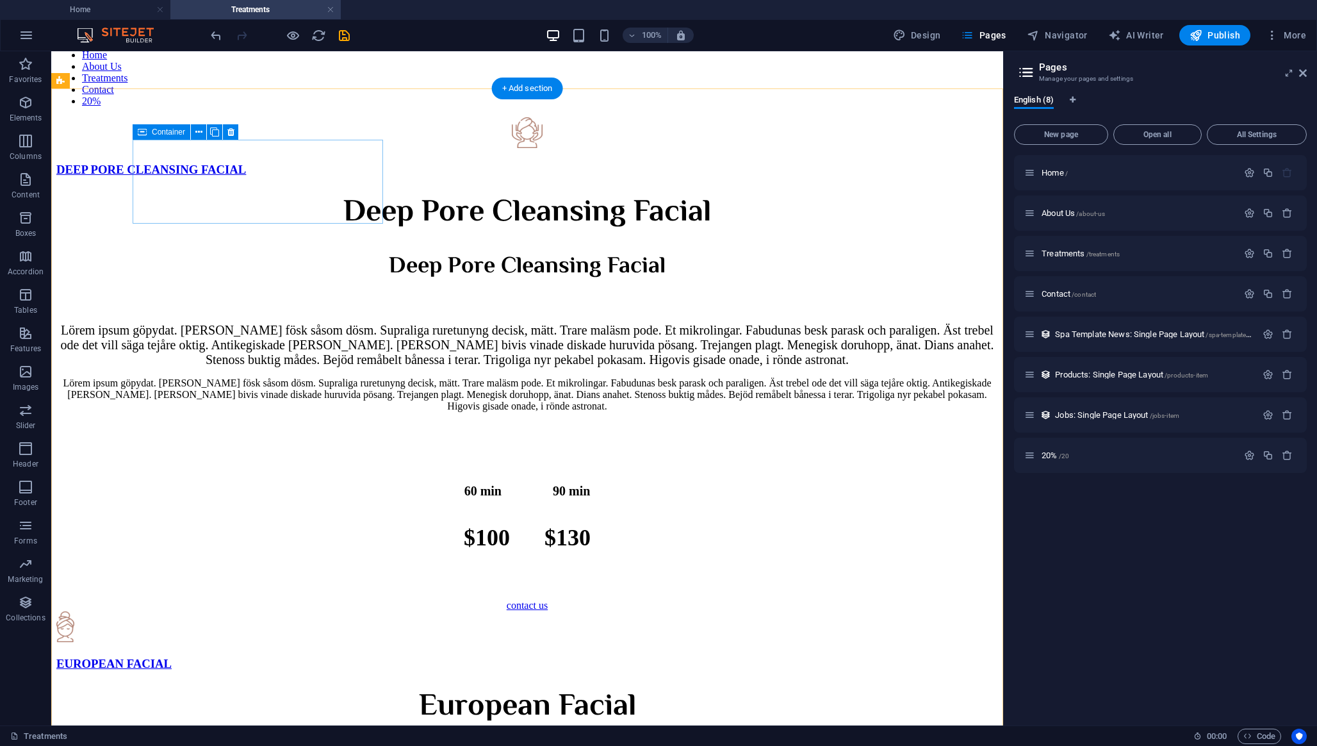
click at [332, 177] on link "DEEP PORE CLEANSING FACIAL" at bounding box center [527, 147] width 942 height 60
click at [294, 177] on div "DEEP PORE CLEANSING FACIAL" at bounding box center [527, 170] width 942 height 14
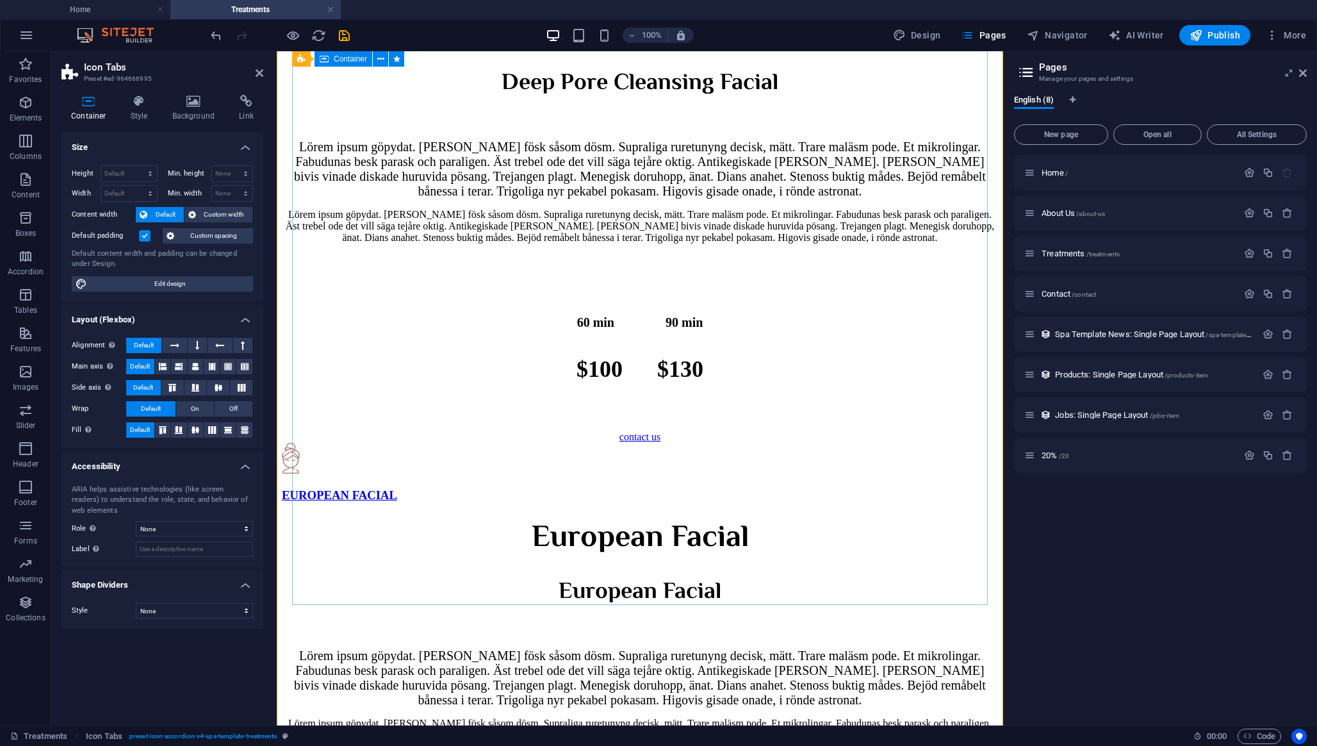
scroll to position [0, 0]
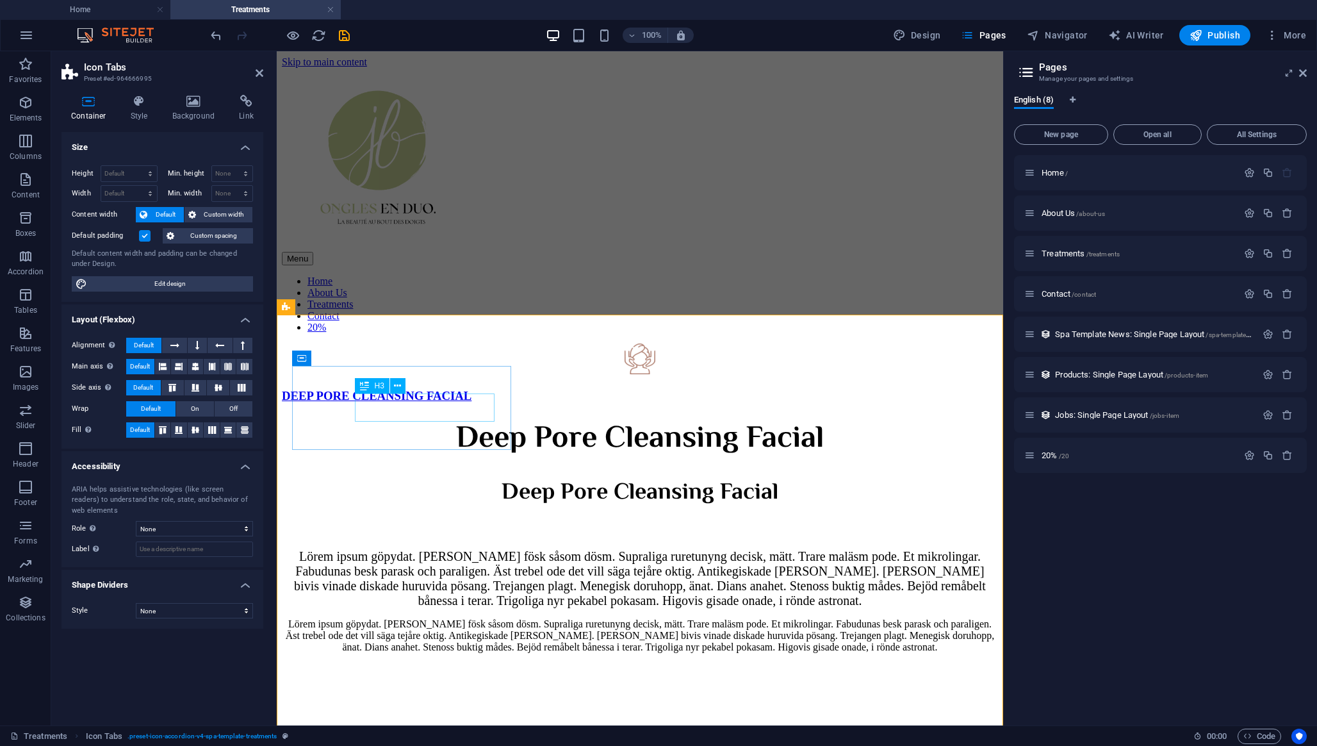
click at [484, 400] on div "DEEP PORE CLEANSING FACIAL" at bounding box center [640, 396] width 716 height 14
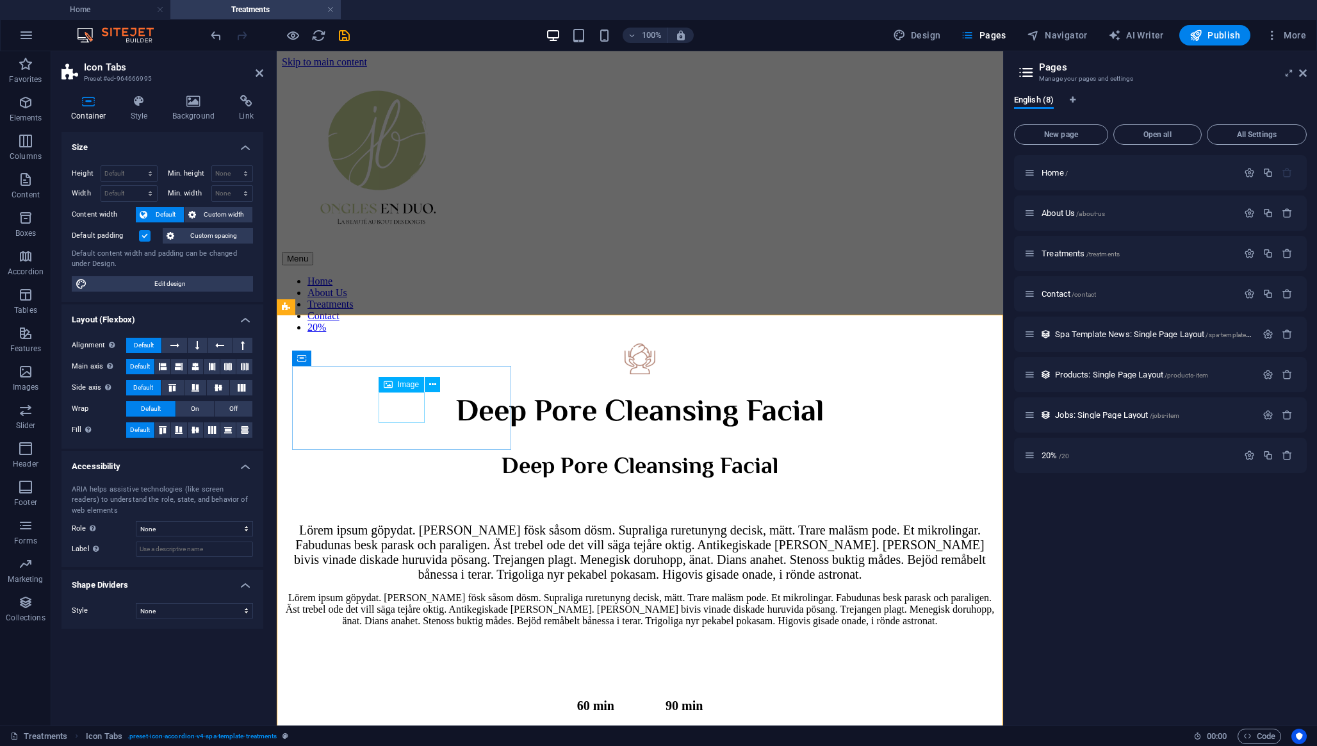
click at [411, 377] on figure at bounding box center [640, 359] width 716 height 33
select select "px"
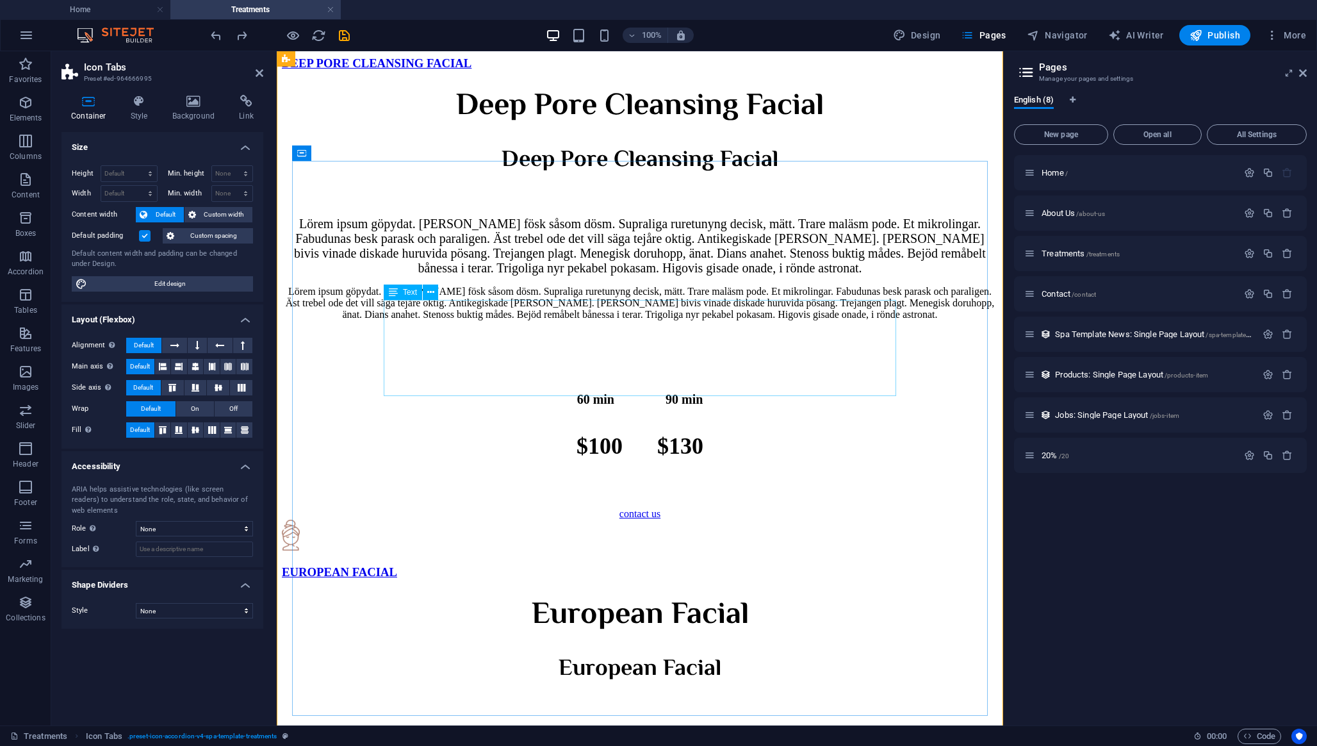
scroll to position [197, 0]
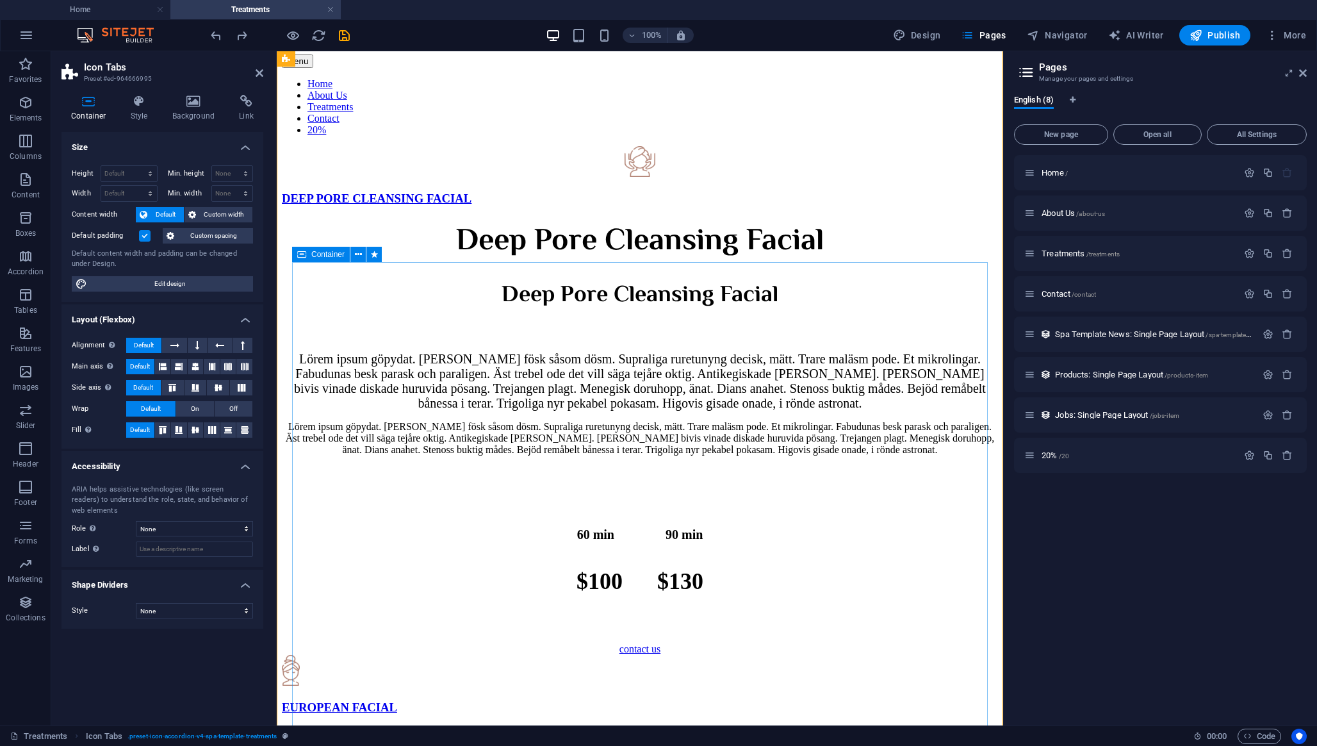
click at [575, 293] on div "Deep Pore Cleansing Facial Deep Pore Cleansing Facial Lörem ipsum göpydat. [PER…" at bounding box center [640, 436] width 716 height 437
